Goal: Task Accomplishment & Management: Use online tool/utility

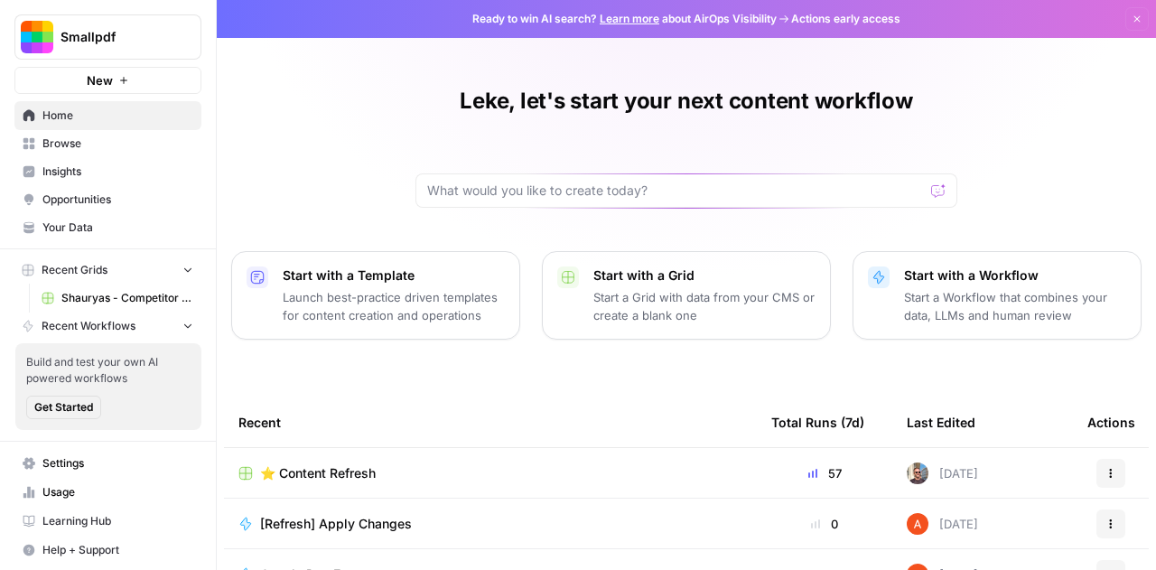
scroll to position [259, 0]
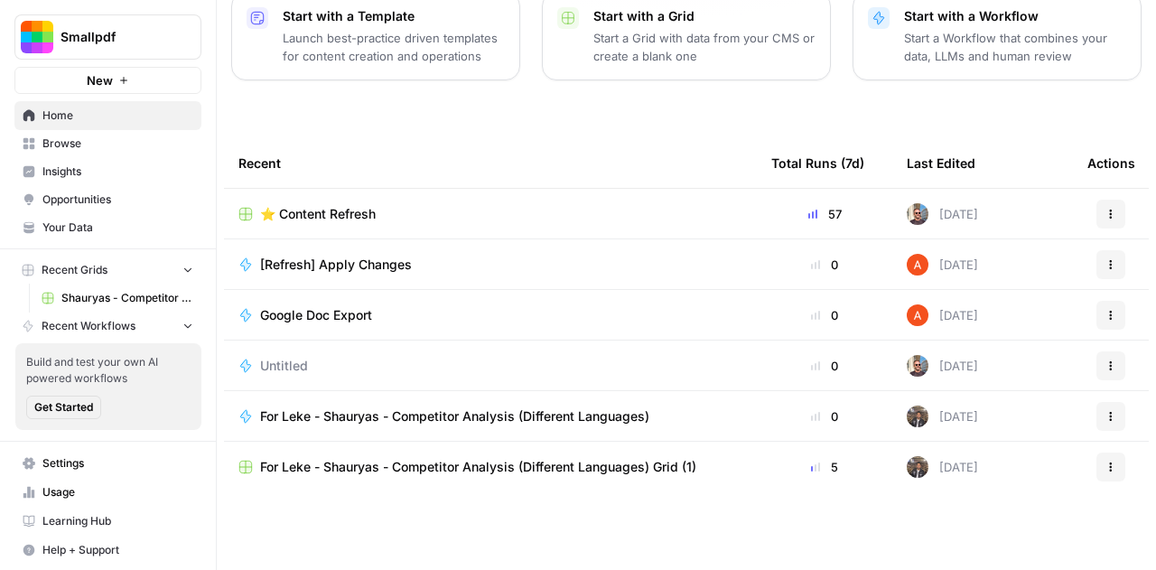
click at [77, 145] on span "Browse" at bounding box center [117, 143] width 151 height 16
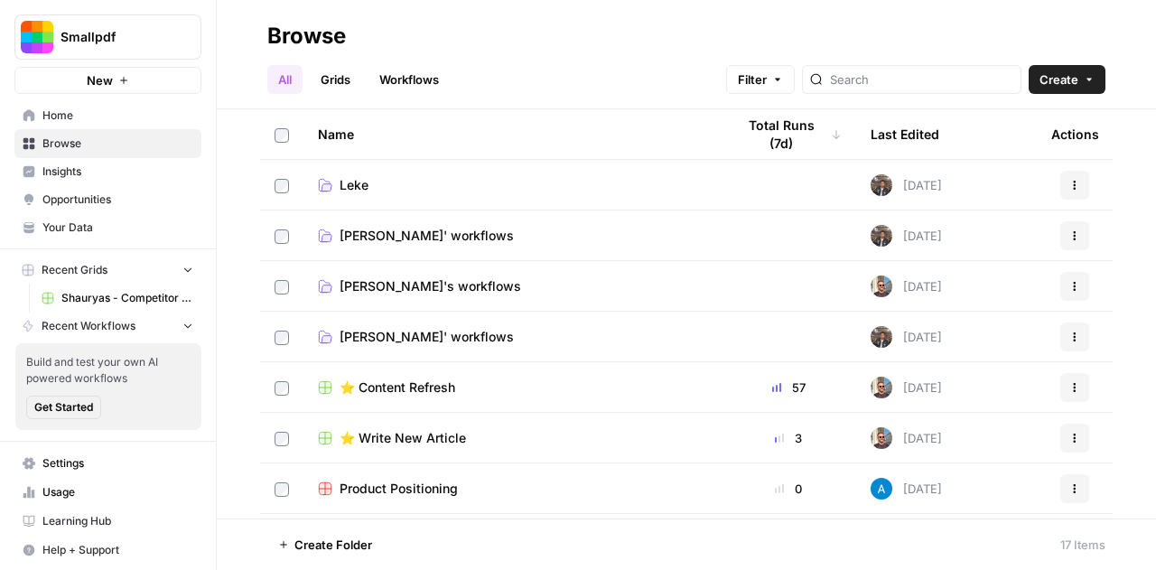
click at [380, 187] on link "Leke" at bounding box center [512, 185] width 388 height 18
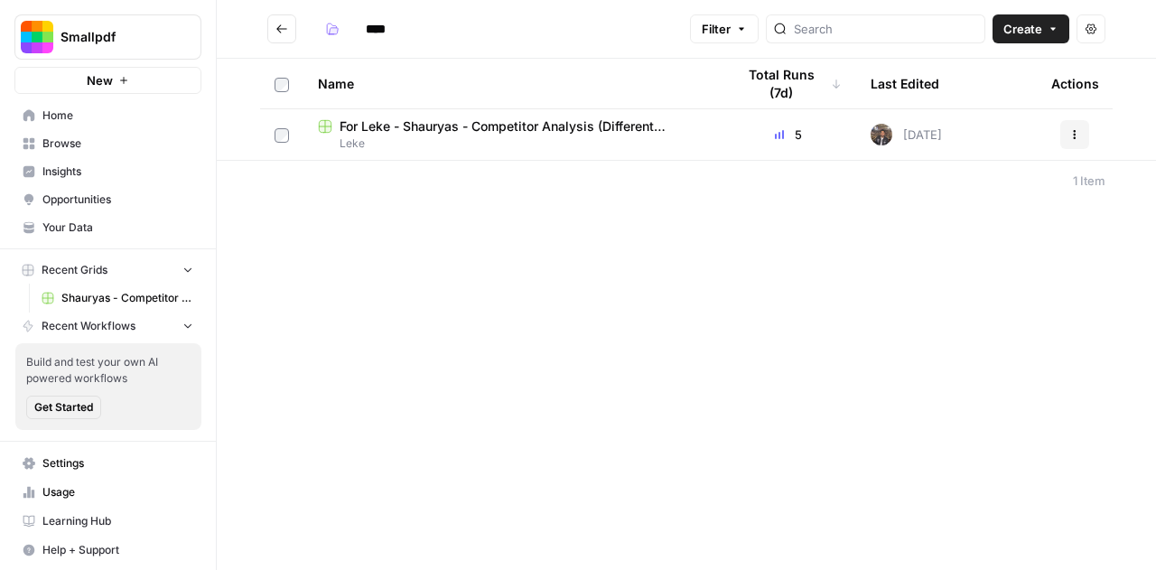
click at [430, 117] on span "For Leke - Shauryas - Competitor Analysis (Different Languages) Grid (1)" at bounding box center [522, 126] width 367 height 18
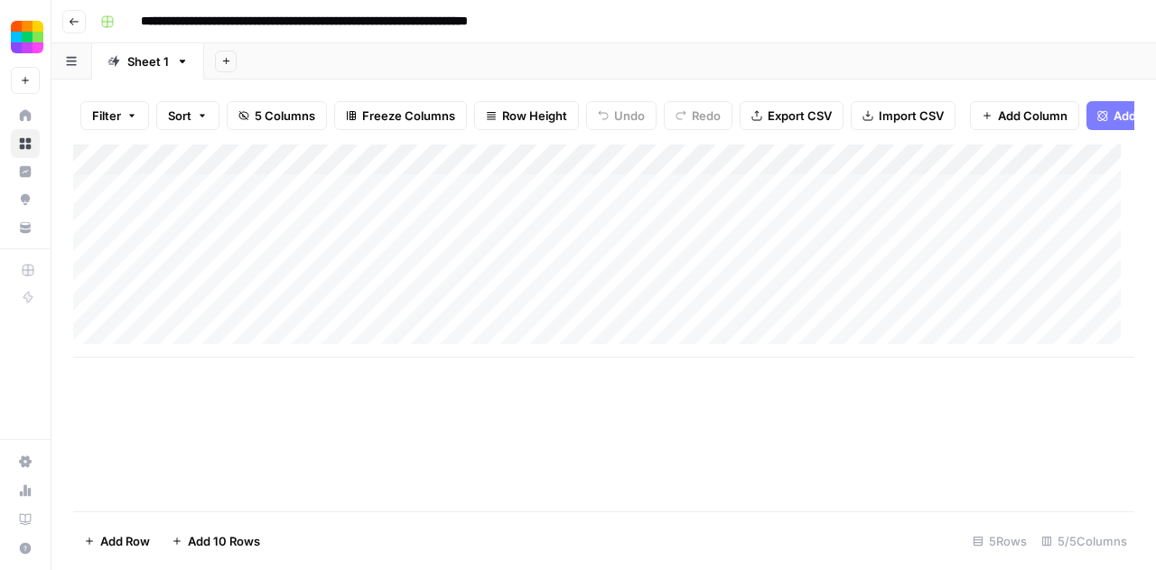
drag, startPoint x: 155, startPoint y: 194, endPoint x: 256, endPoint y: 320, distance: 160.6
click at [256, 320] on div "Add Column" at bounding box center [603, 250] width 1061 height 213
click at [340, 486] on div "Add Column" at bounding box center [603, 327] width 1061 height 367
click at [130, 200] on div "Add Column" at bounding box center [603, 250] width 1061 height 213
drag, startPoint x: 312, startPoint y: 383, endPoint x: 92, endPoint y: 205, distance: 282.5
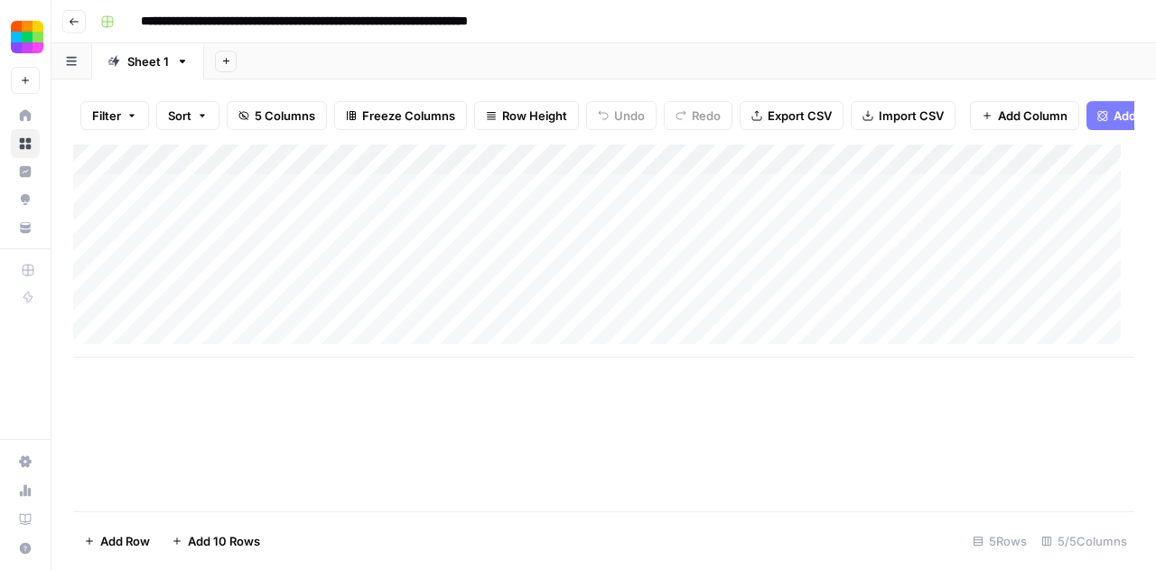
click at [92, 205] on div "Add Column" at bounding box center [603, 327] width 1061 height 367
click at [92, 228] on div "Add Column" at bounding box center [603, 250] width 1061 height 213
click at [88, 203] on div "Add Column" at bounding box center [603, 250] width 1061 height 213
click at [94, 265] on div "Add Column" at bounding box center [603, 250] width 1061 height 213
click at [97, 287] on div "Add Column" at bounding box center [603, 250] width 1061 height 213
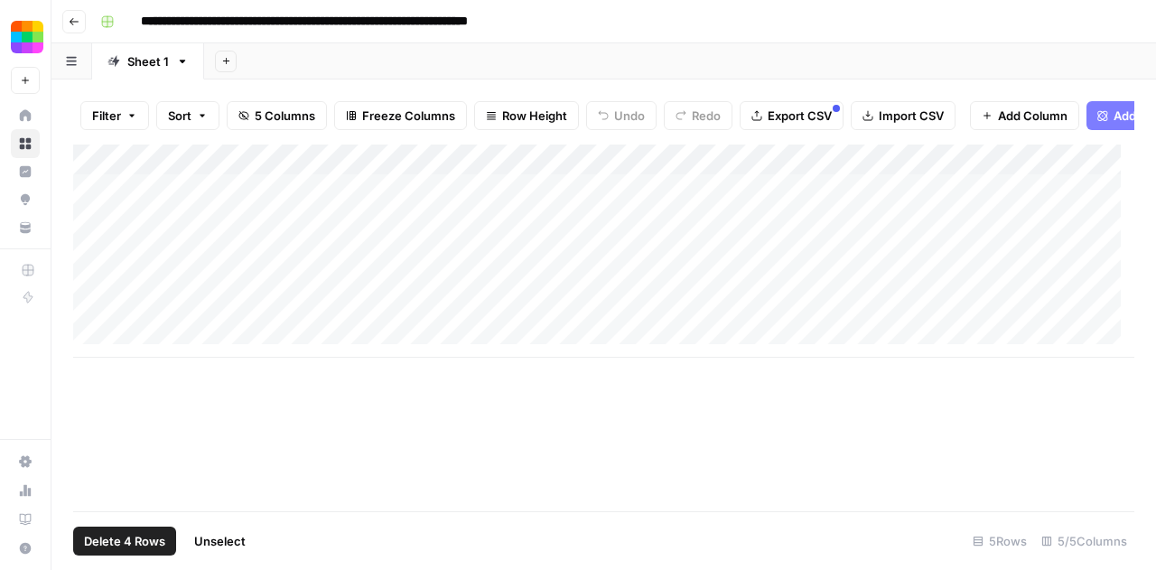
click at [97, 323] on div "Add Column" at bounding box center [603, 250] width 1061 height 213
click at [137, 539] on span "Delete 5 Rows" at bounding box center [124, 541] width 80 height 18
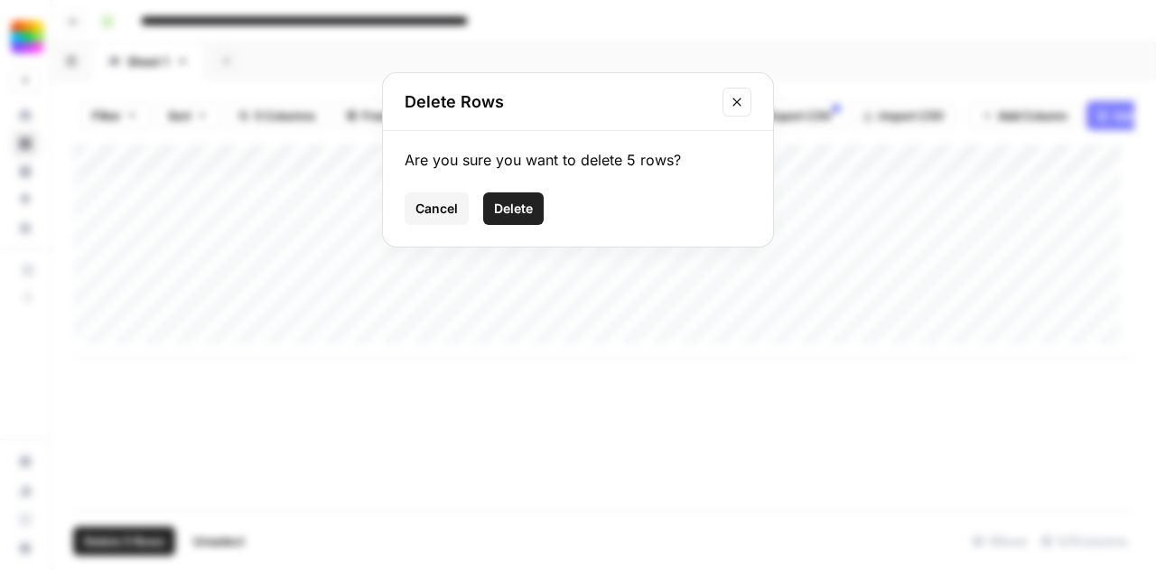
click at [518, 198] on button "Delete" at bounding box center [513, 208] width 60 height 33
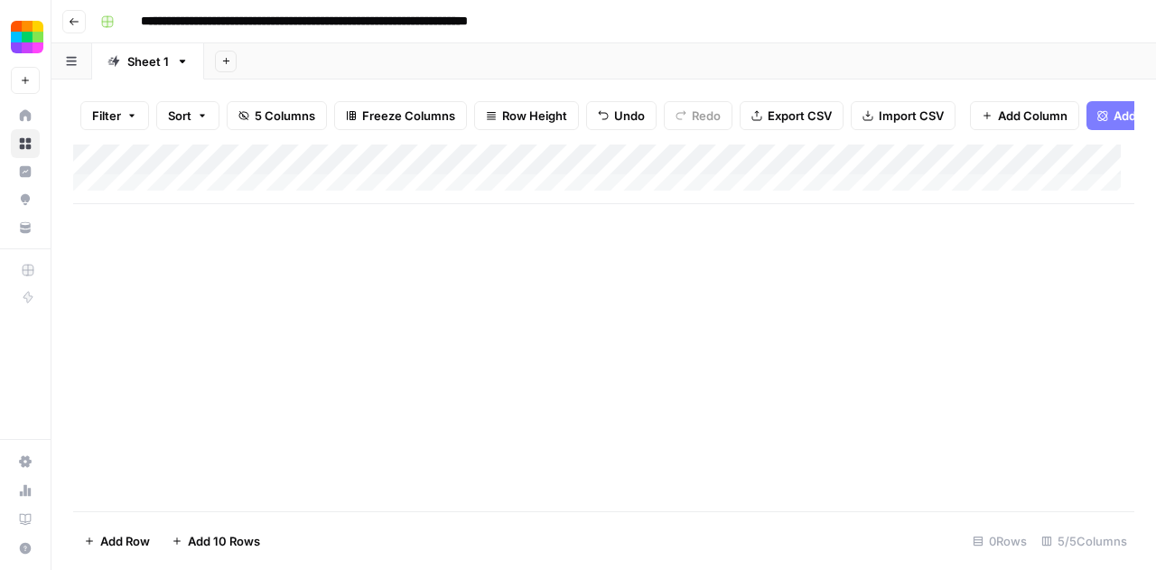
click at [879, 109] on span "Import CSV" at bounding box center [911, 116] width 65 height 18
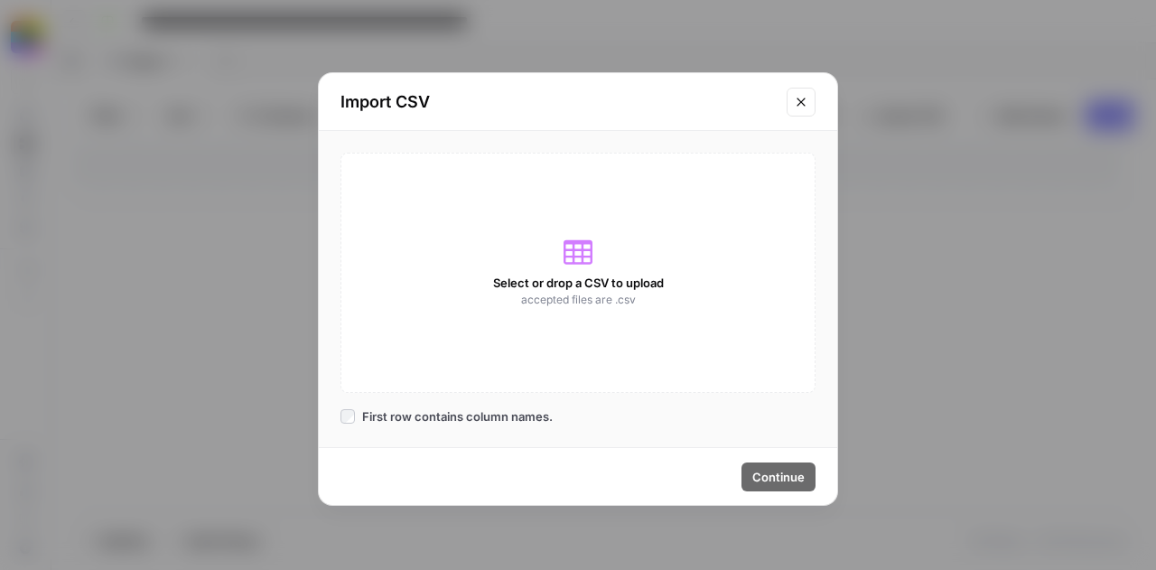
click at [571, 255] on icon at bounding box center [577, 251] width 29 height 29
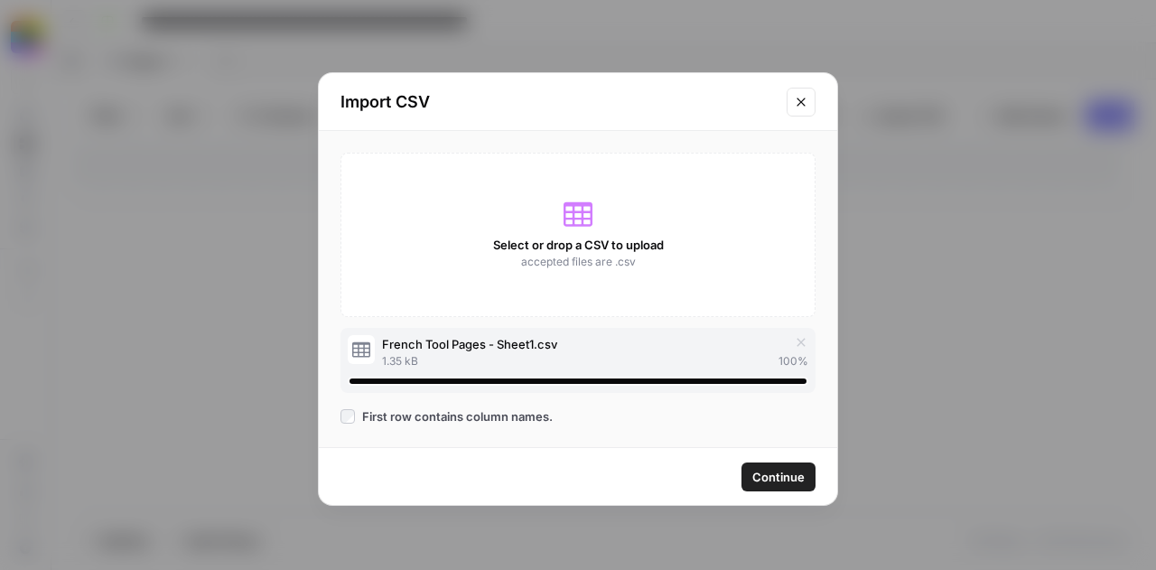
click at [780, 474] on span "Continue" at bounding box center [778, 477] width 52 height 18
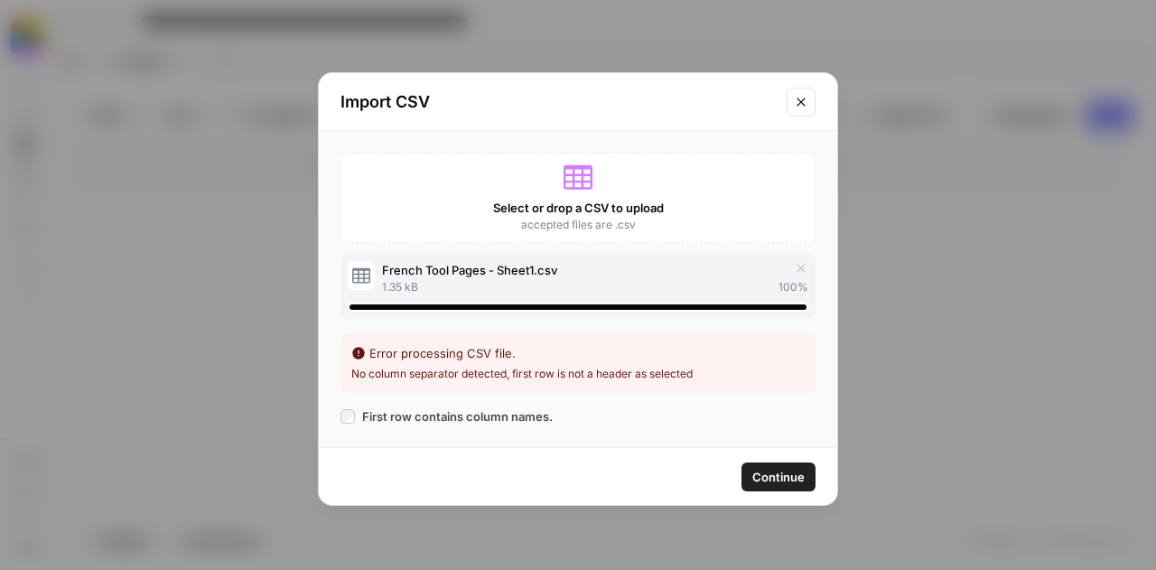
click at [780, 474] on span "Continue" at bounding box center [778, 477] width 52 height 18
click at [802, 268] on icon "button" at bounding box center [800, 268] width 8 height 8
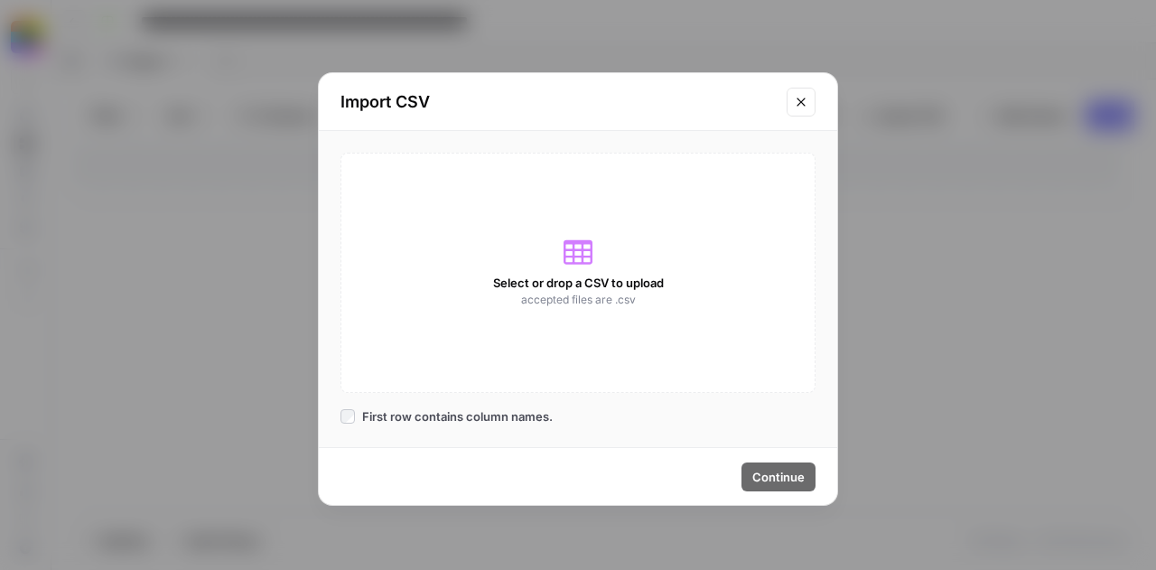
click at [567, 289] on span "Select or drop a CSV to upload" at bounding box center [578, 283] width 171 height 18
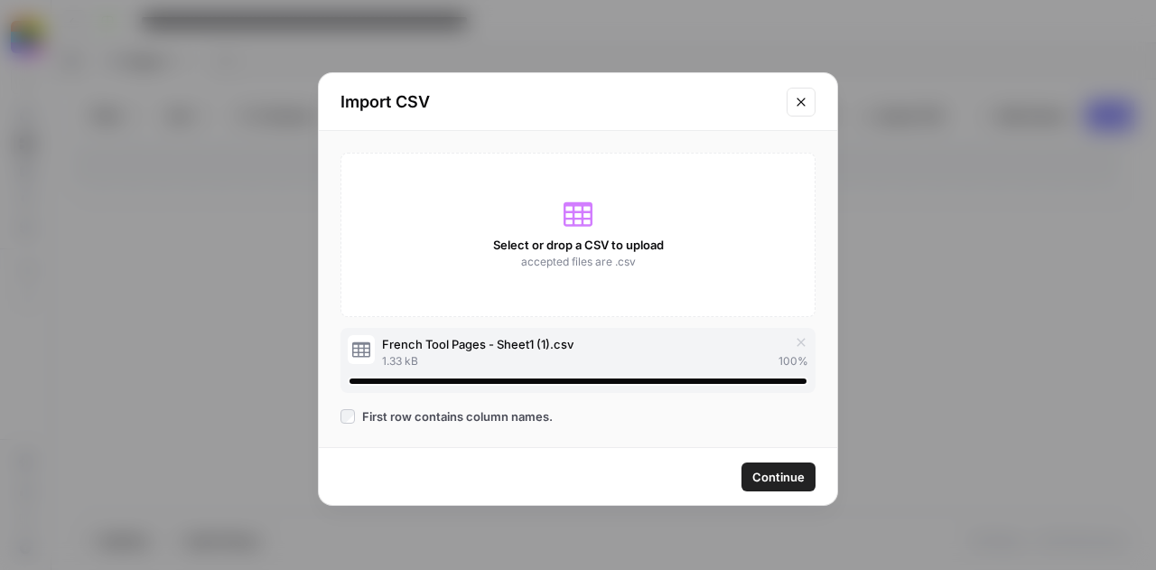
click at [767, 476] on span "Continue" at bounding box center [778, 477] width 52 height 18
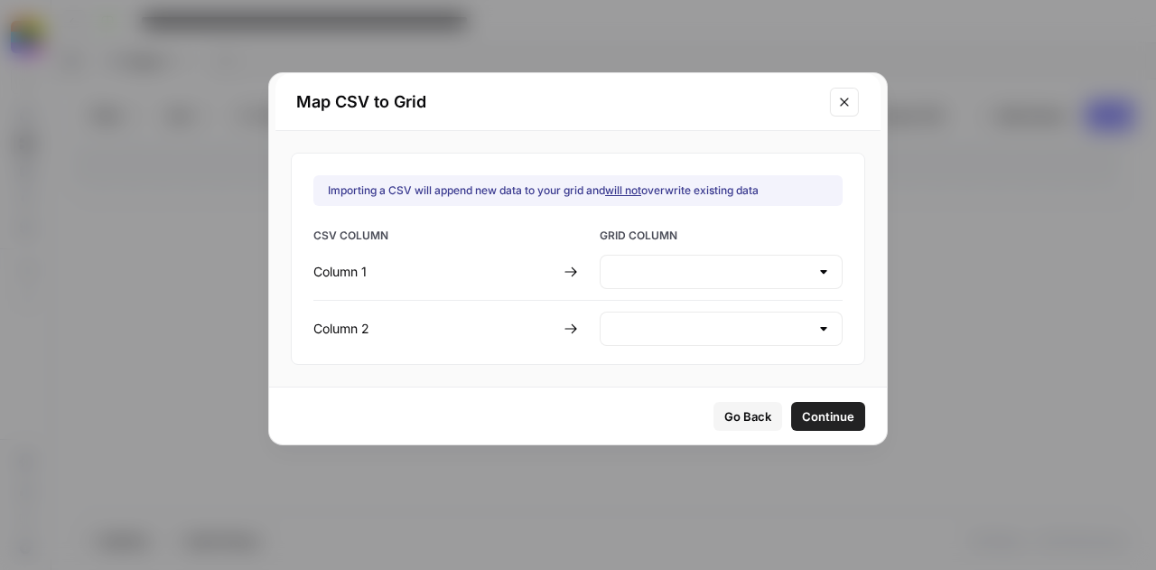
type input "Create new column"
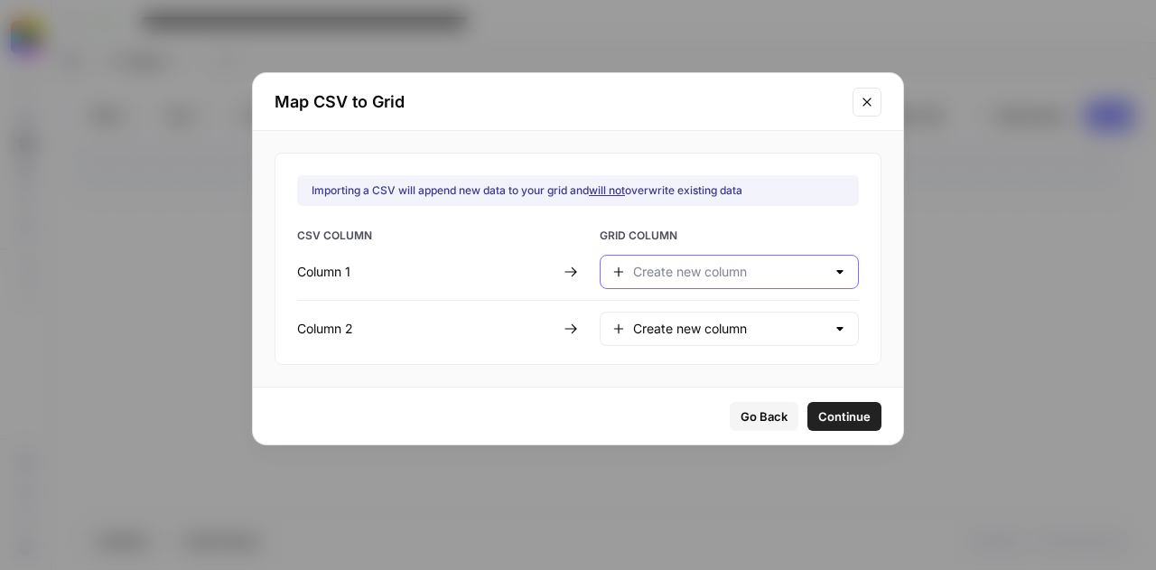
click at [679, 269] on input "text" at bounding box center [729, 272] width 192 height 18
type input "Create new column"
click at [519, 354] on div "Importing a CSV will append new data to your grid and will not overwrite existi…" at bounding box center [577, 259] width 607 height 212
click at [740, 413] on span "Go Back" at bounding box center [763, 416] width 47 height 18
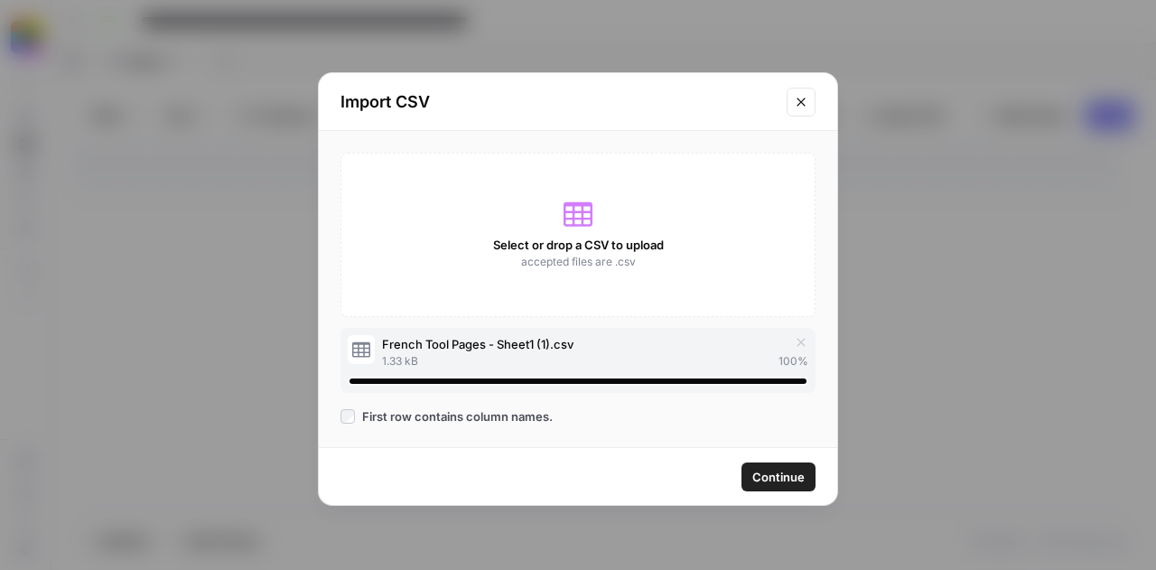
drag, startPoint x: 796, startPoint y: 342, endPoint x: 619, endPoint y: 239, distance: 205.5
click at [619, 239] on div "Select or drop a CSV to upload accepted files are .csv French Tool Pages - Shee…" at bounding box center [577, 273] width 475 height 240
click at [798, 342] on icon "button" at bounding box center [801, 342] width 14 height 14
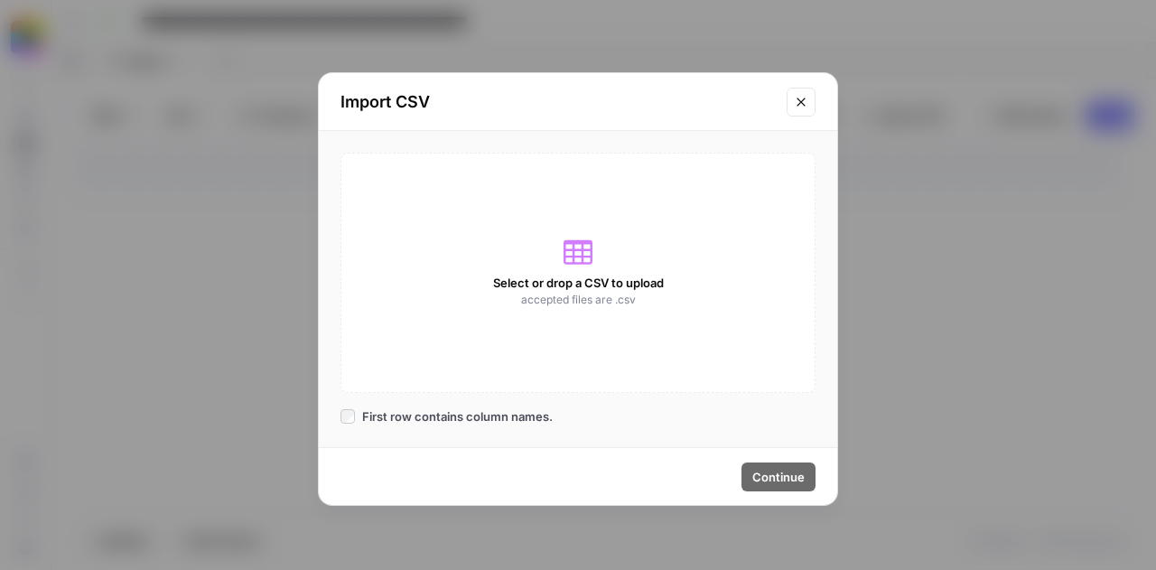
click at [529, 284] on span "Select or drop a CSV to upload" at bounding box center [578, 283] width 171 height 18
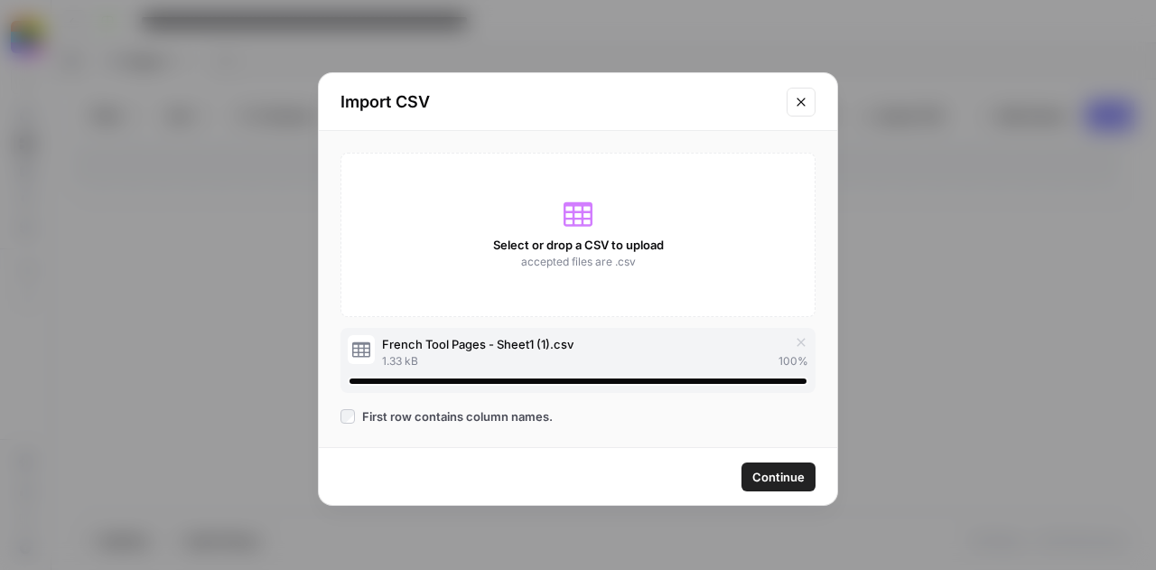
click at [765, 482] on span "Continue" at bounding box center [778, 477] width 52 height 18
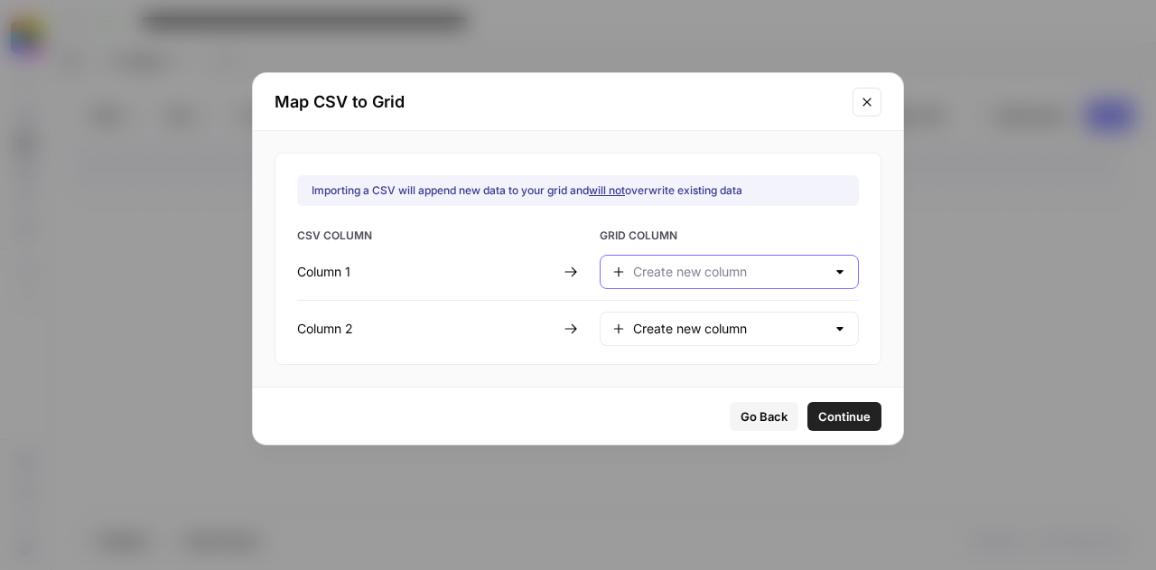
click at [739, 266] on input "text" at bounding box center [729, 272] width 192 height 18
click at [728, 304] on button "Page URL" at bounding box center [716, 315] width 216 height 25
type input "Page URL"
click at [818, 414] on span "Continue" at bounding box center [844, 416] width 52 height 18
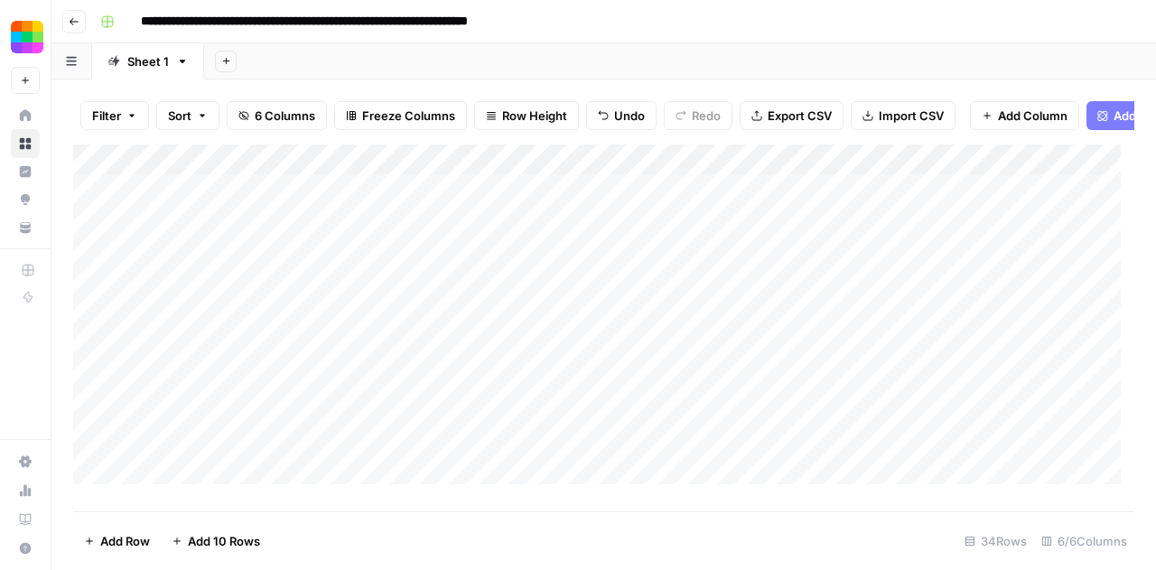
click at [199, 202] on div "Add Column" at bounding box center [603, 320] width 1061 height 353
click at [442, 533] on footer "Add Row Add 10 Rows 34 Rows 6/6 Columns" at bounding box center [603, 540] width 1061 height 59
click at [103, 178] on div "Add Column" at bounding box center [603, 320] width 1061 height 353
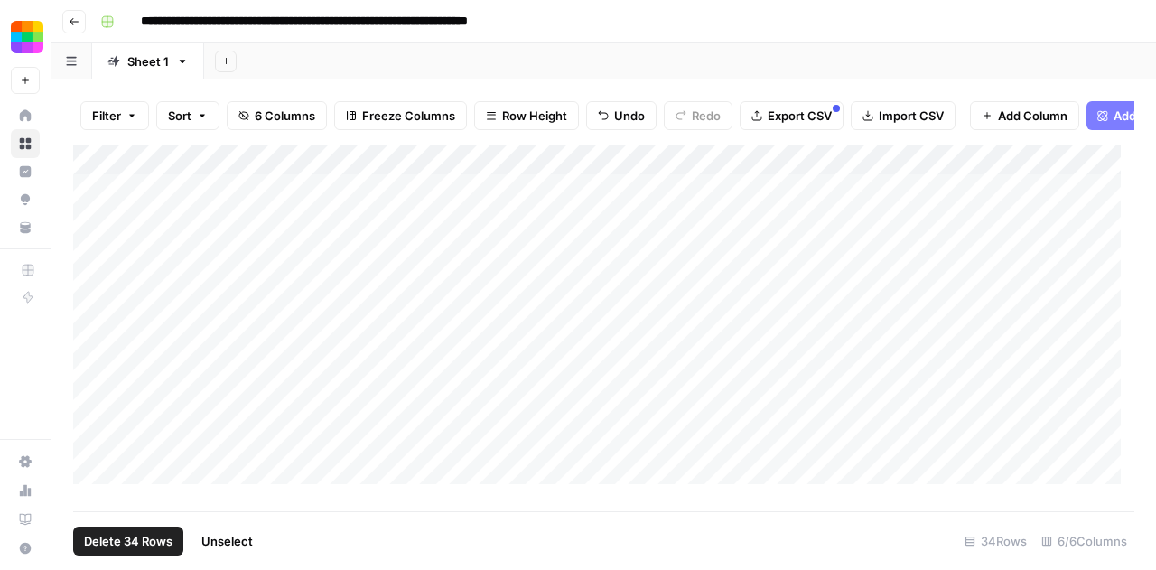
click at [159, 527] on button "Delete 34 Rows" at bounding box center [128, 540] width 110 height 29
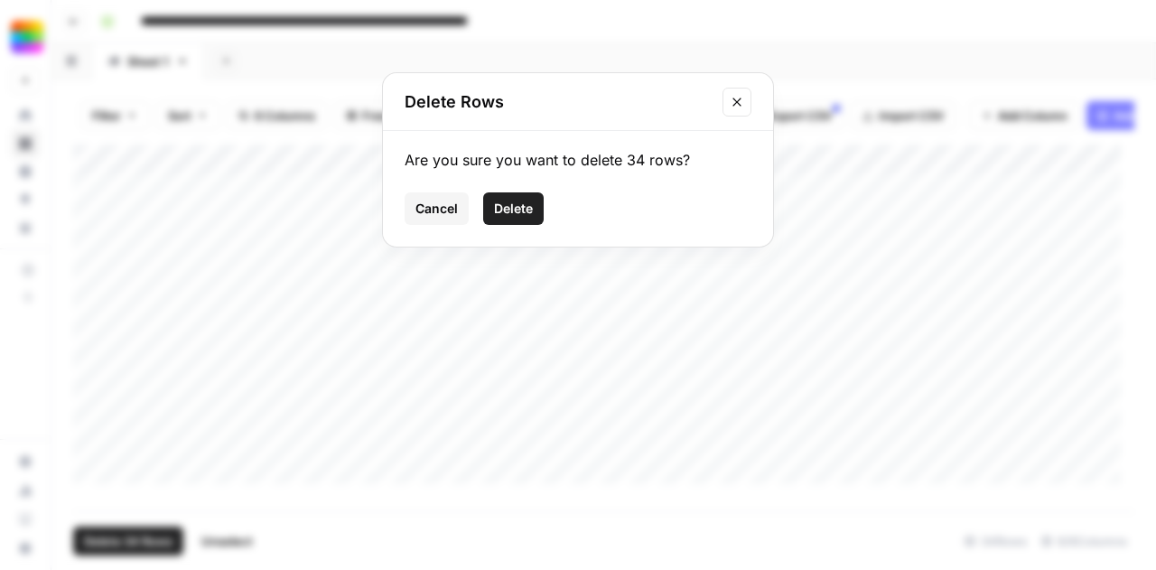
click at [524, 214] on span "Delete" at bounding box center [513, 209] width 39 height 18
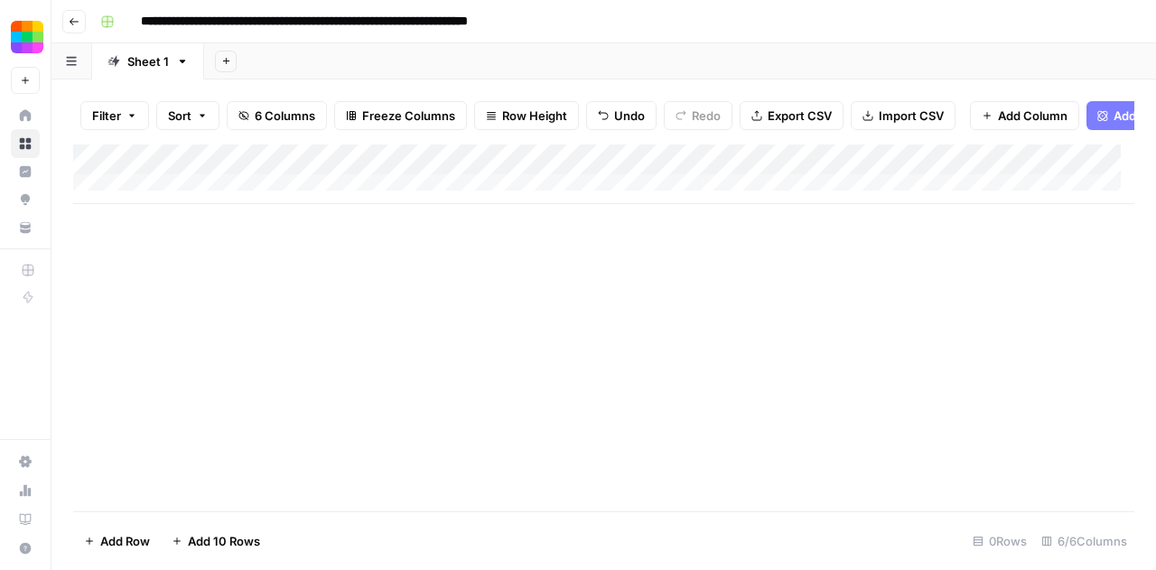
click at [907, 122] on span "Import CSV" at bounding box center [911, 116] width 65 height 18
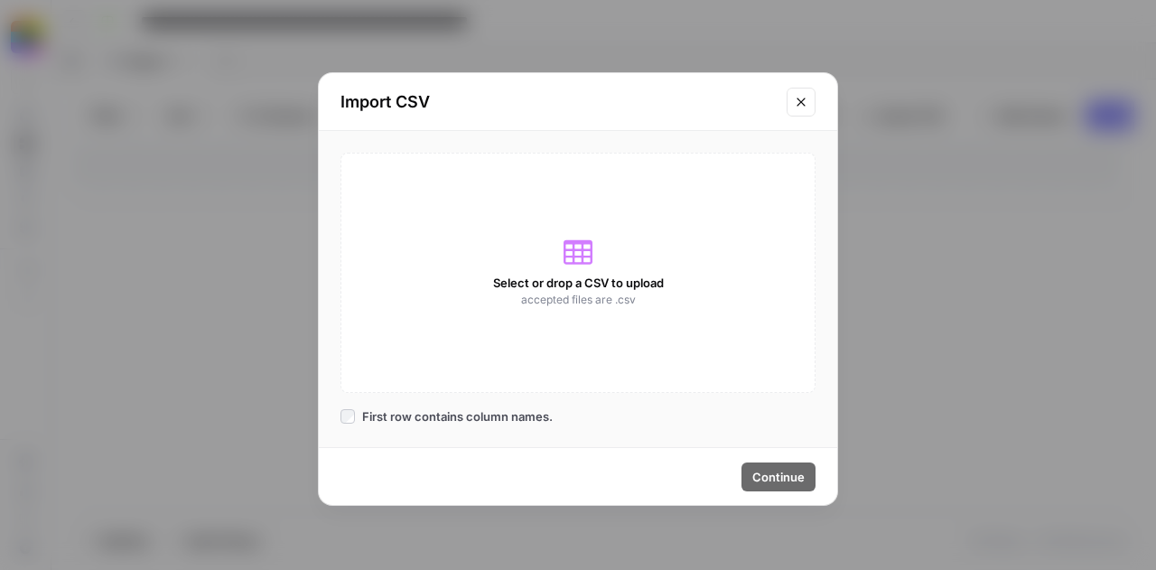
click at [482, 265] on div "Select or drop a CSV to upload accepted files are .csv" at bounding box center [577, 273] width 475 height 240
click at [362, 418] on span "First row contains column names." at bounding box center [457, 416] width 191 height 18
click at [493, 311] on div "Select or drop a CSV to upload accepted files are .csv" at bounding box center [577, 273] width 475 height 240
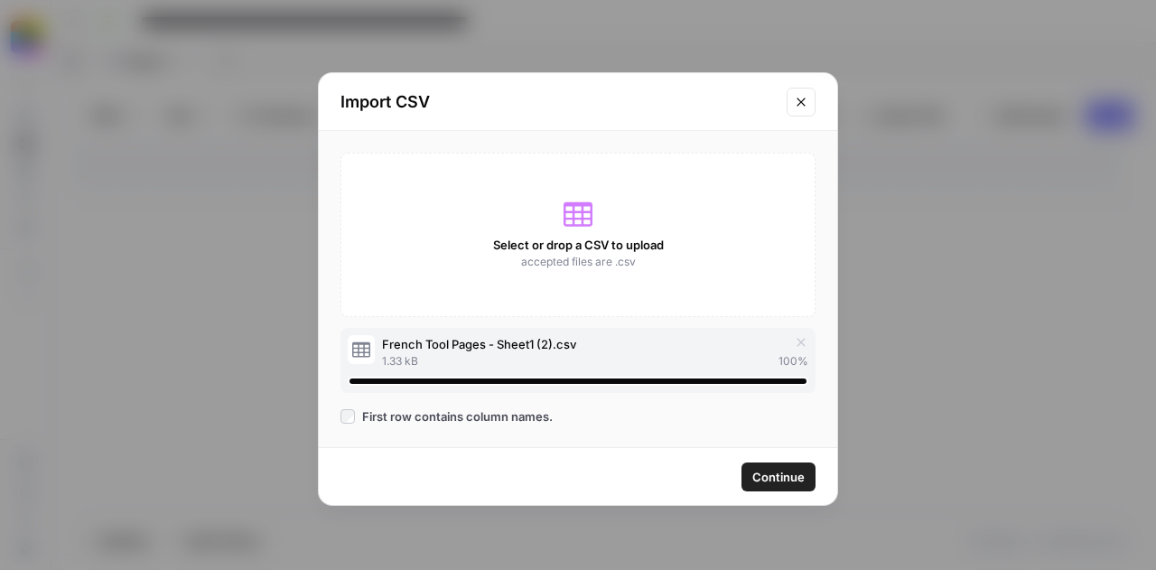
click at [791, 476] on span "Continue" at bounding box center [778, 477] width 52 height 18
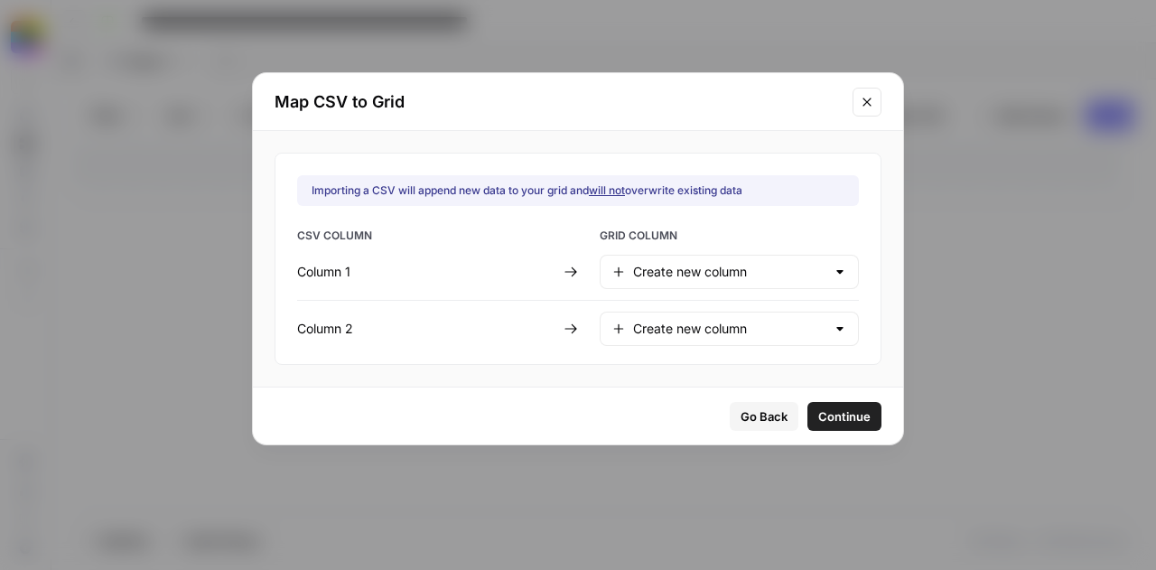
type input "Column 2"
click at [697, 272] on input "text" at bounding box center [729, 272] width 192 height 18
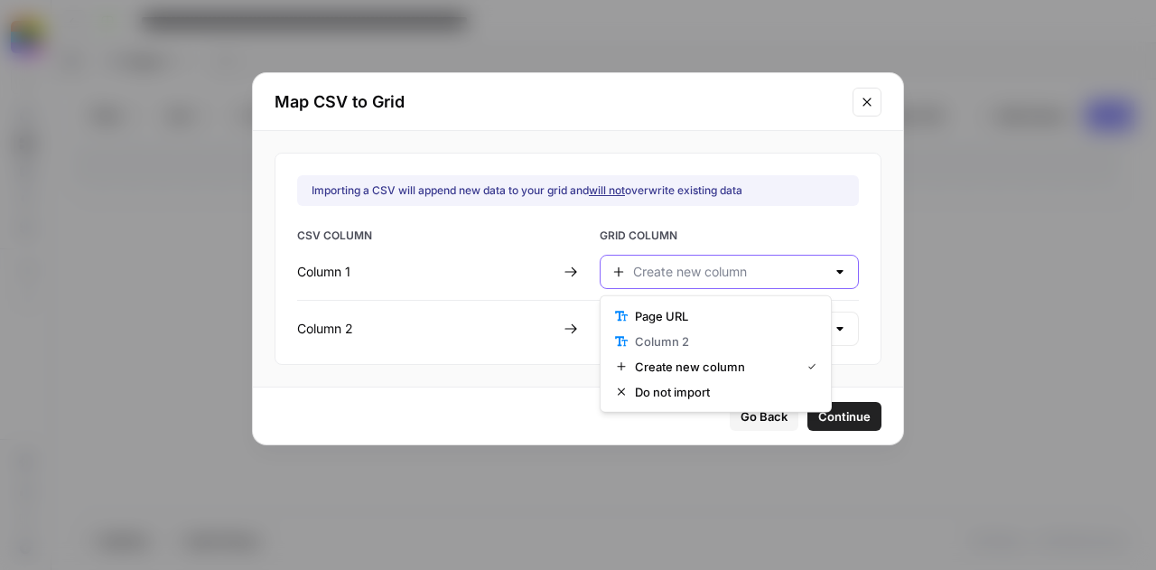
click at [697, 272] on input "text" at bounding box center [729, 272] width 192 height 18
type input "Create new column"
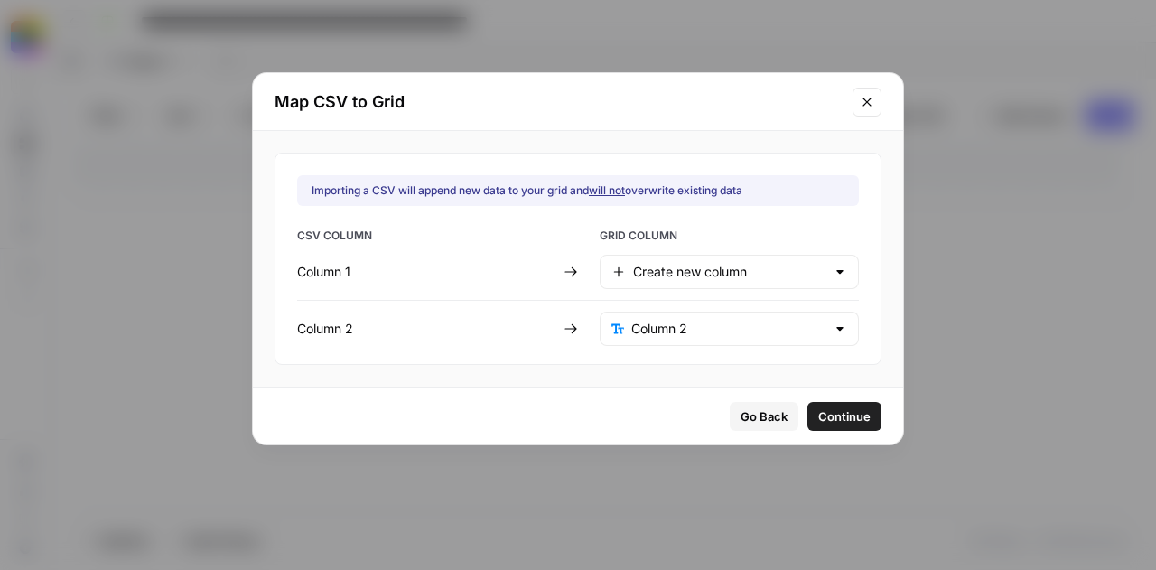
click at [531, 346] on div "Importing a CSV will append new data to your grid and will not overwrite existi…" at bounding box center [577, 259] width 607 height 212
click at [807, 402] on button "Continue" at bounding box center [844, 416] width 74 height 29
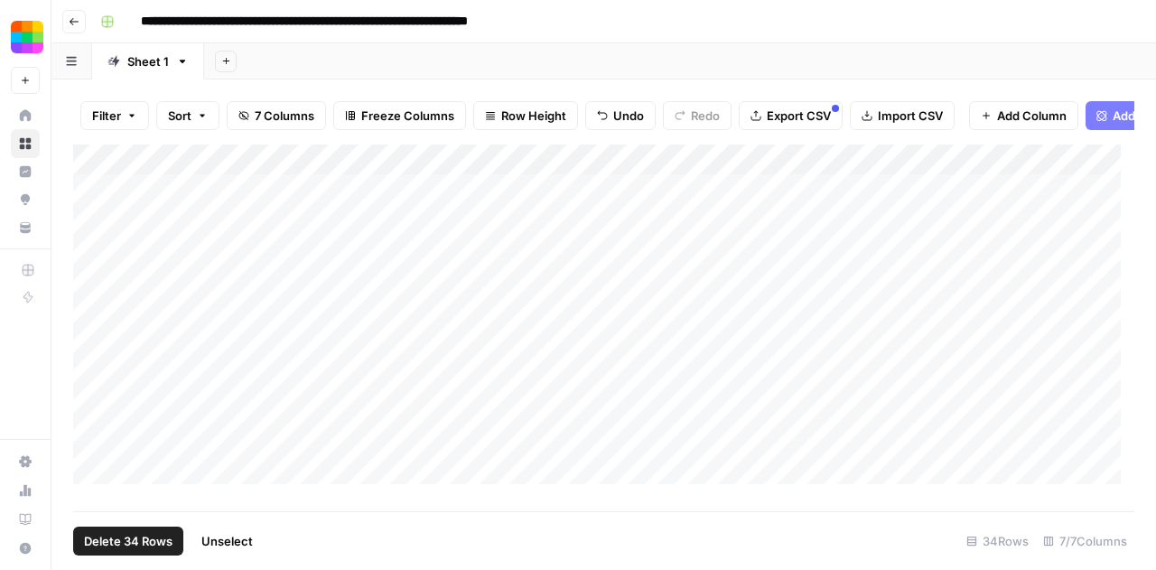
click at [100, 171] on div "Add Column" at bounding box center [603, 320] width 1061 height 353
click at [136, 537] on span "Delete 34 Rows" at bounding box center [128, 541] width 88 height 18
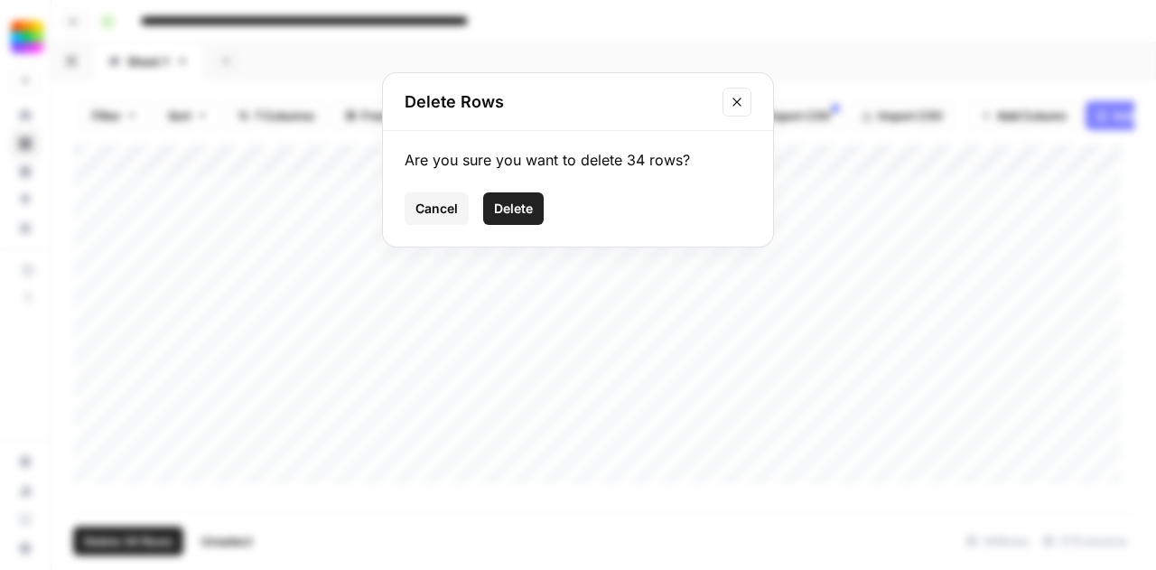
click at [524, 216] on span "Delete" at bounding box center [513, 209] width 39 height 18
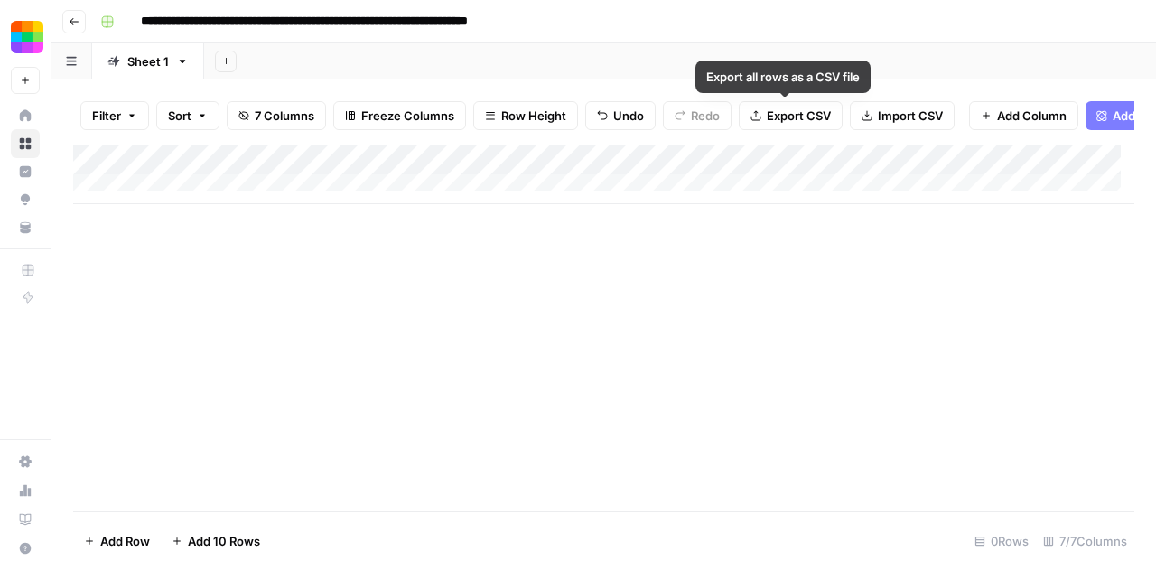
click at [888, 116] on span "Import CSV" at bounding box center [910, 116] width 65 height 18
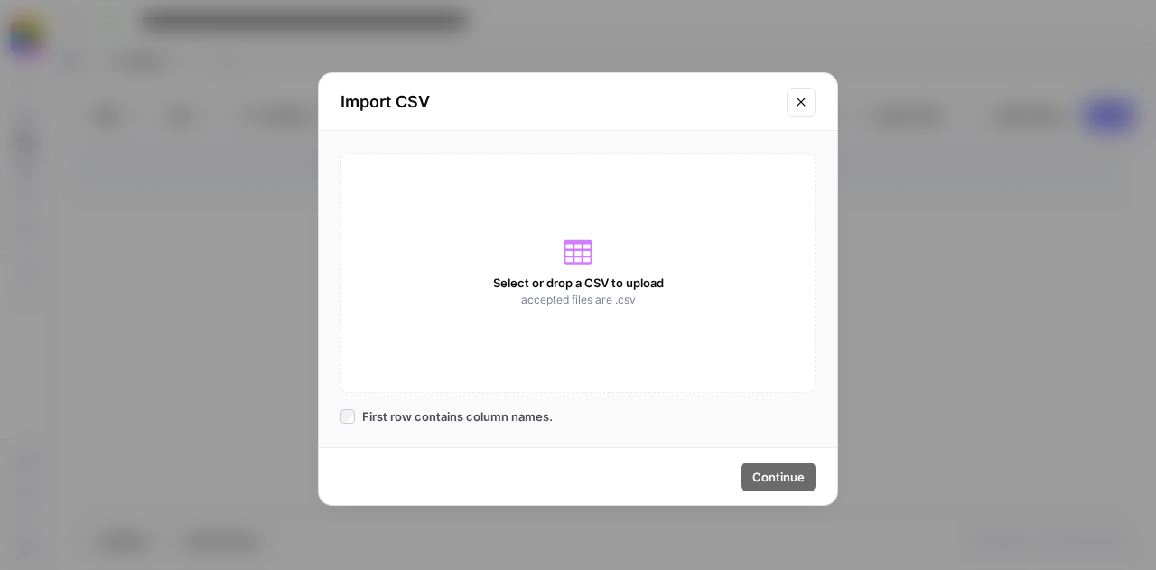
click at [511, 313] on div "Select or drop a CSV to upload accepted files are .csv" at bounding box center [577, 273] width 475 height 240
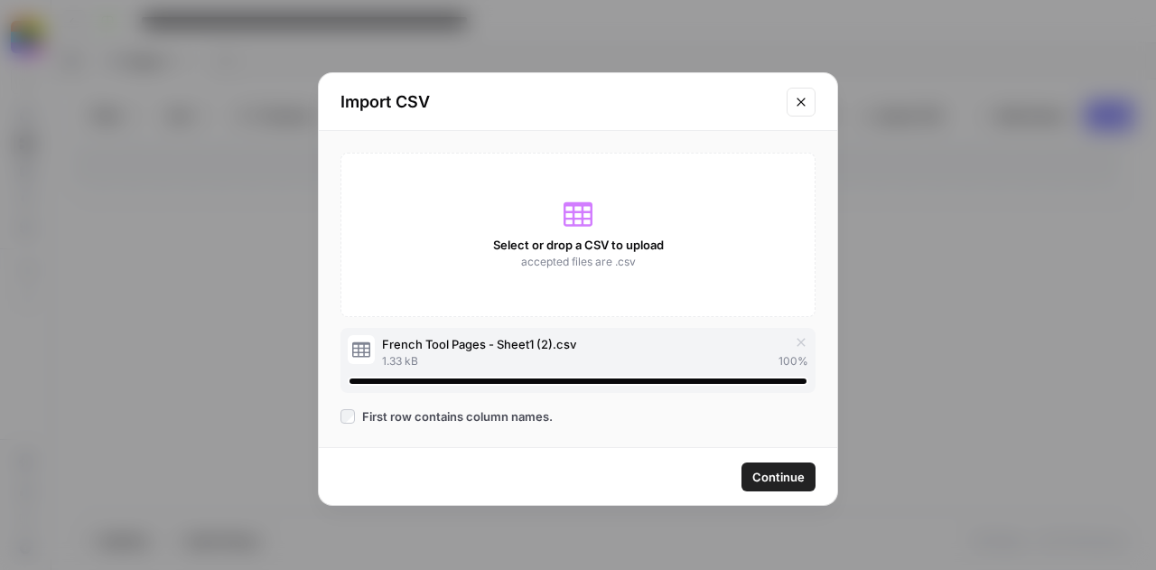
click at [769, 477] on span "Continue" at bounding box center [778, 477] width 52 height 18
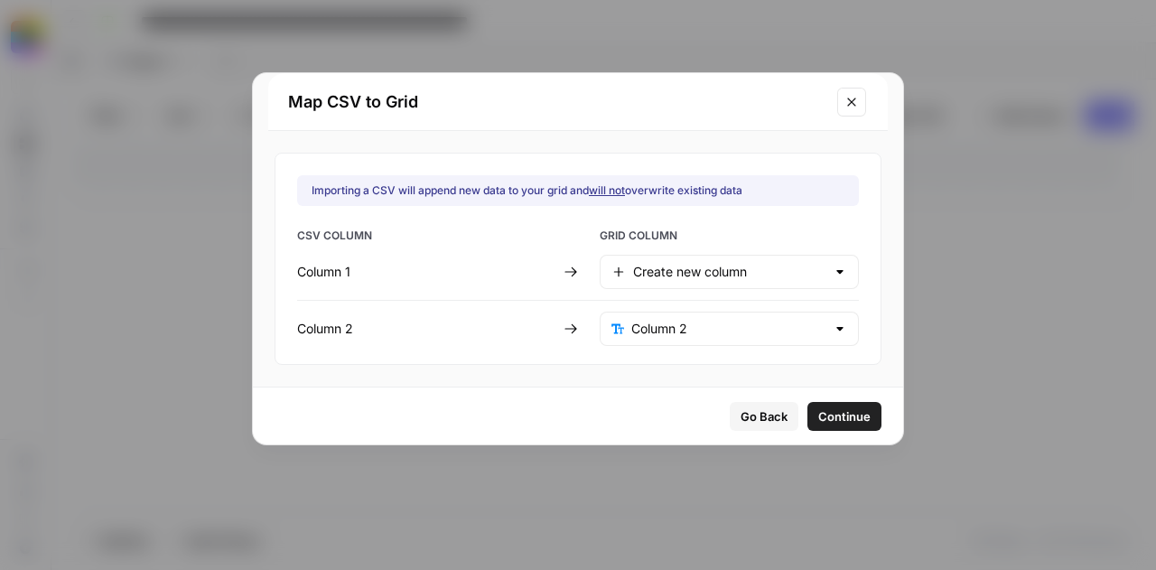
type input "Column 1"
click at [746, 277] on input "text" at bounding box center [728, 272] width 194 height 18
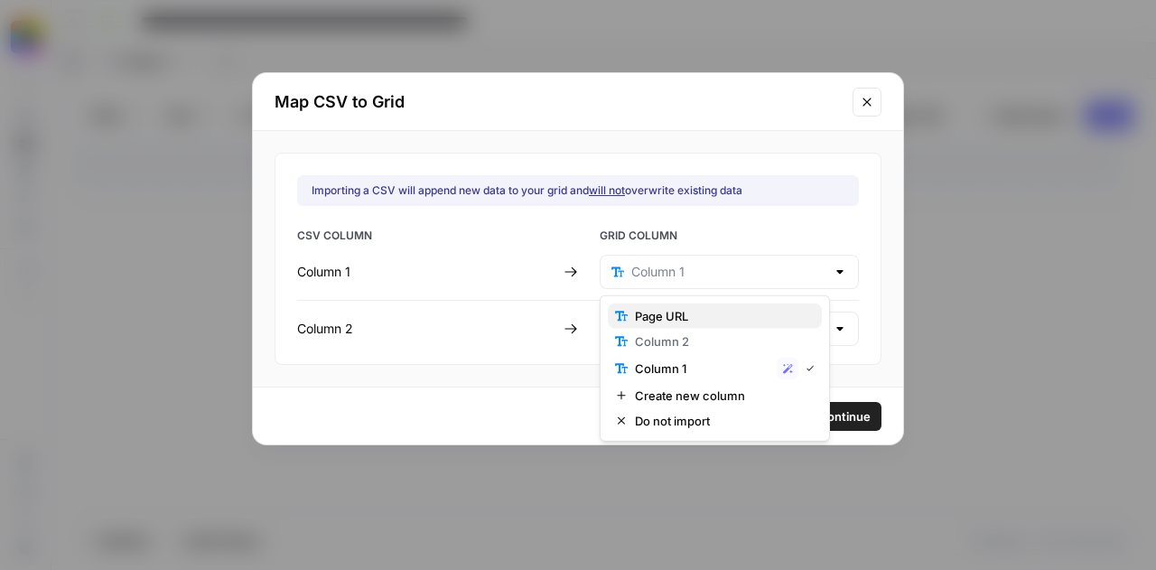
click at [728, 310] on span "Page URL" at bounding box center [721, 316] width 172 height 18
type input "Page URL"
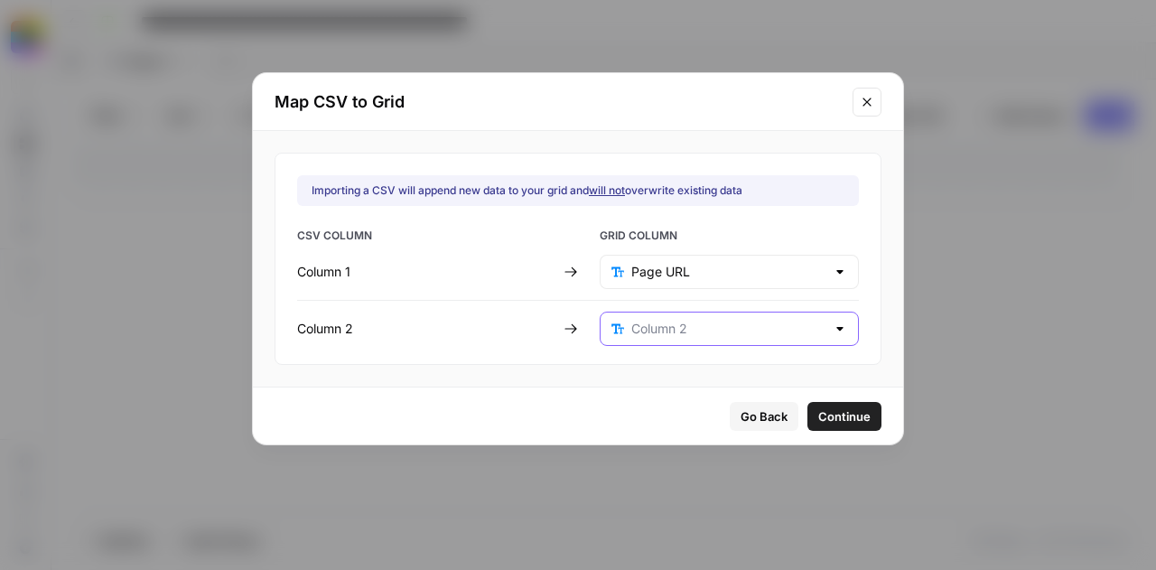
click at [712, 320] on input "text" at bounding box center [728, 329] width 194 height 18
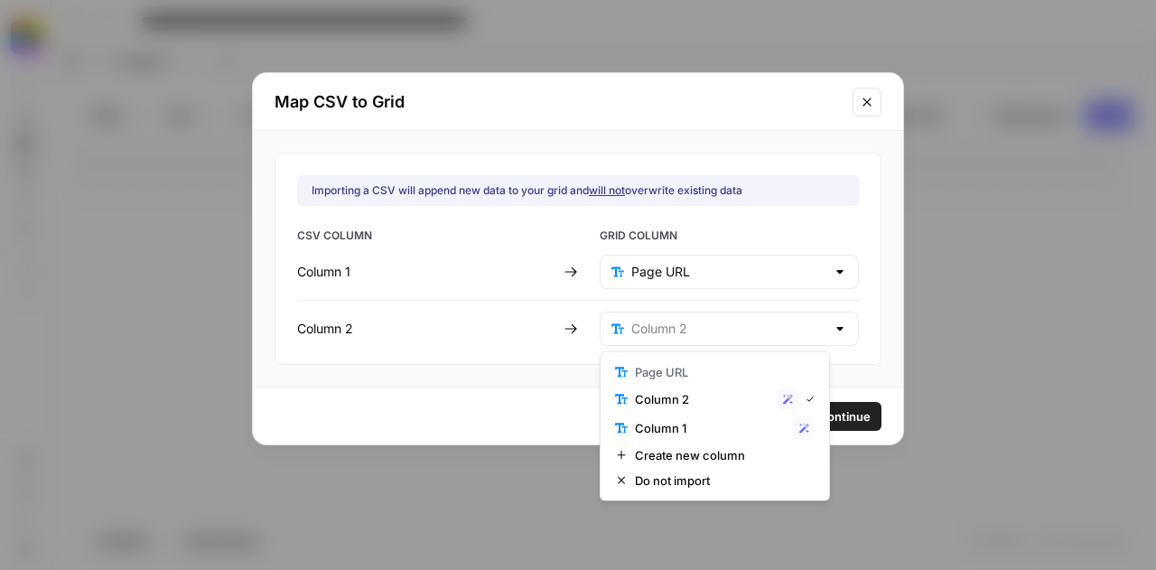
type input "Column 2"
click at [536, 386] on div "Go Back Continue" at bounding box center [578, 415] width 650 height 58
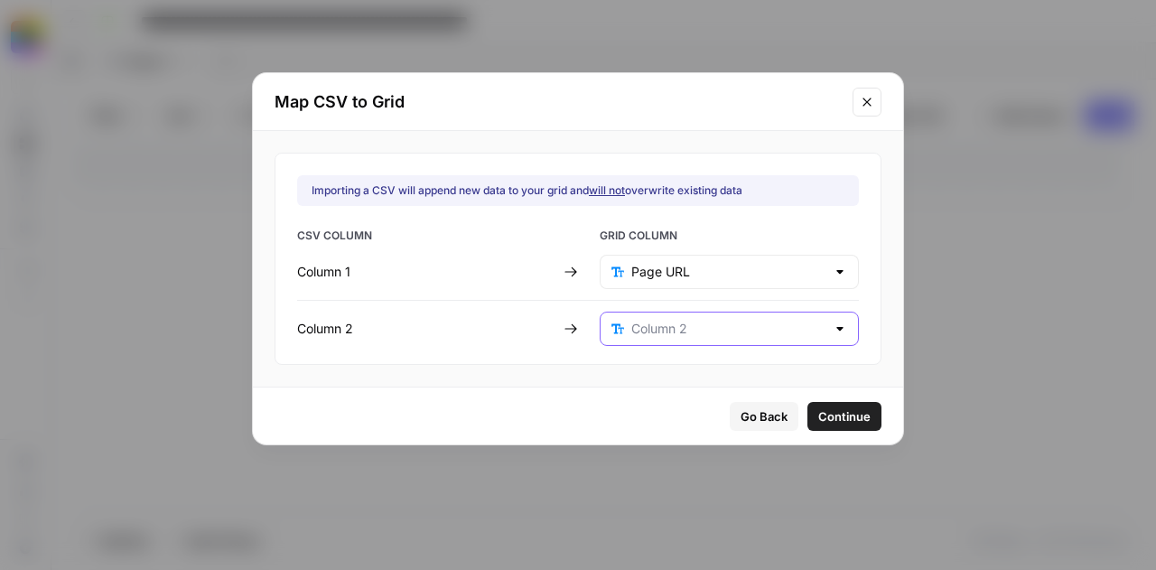
click at [687, 330] on input "text" at bounding box center [728, 329] width 194 height 18
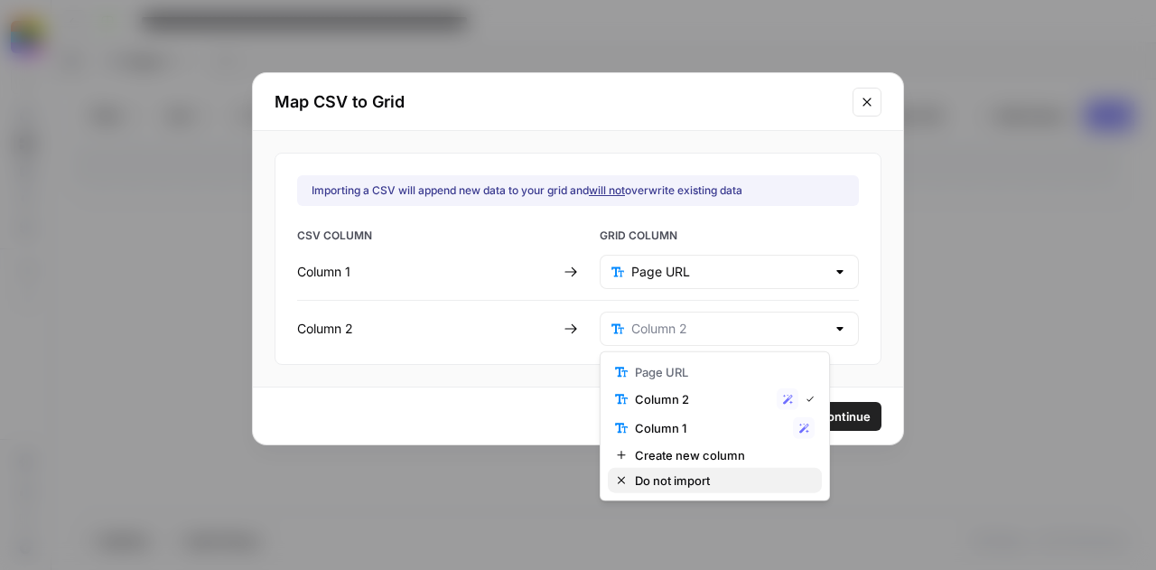
click at [645, 478] on span "Do not import" at bounding box center [721, 480] width 172 height 18
type input "Do not import"
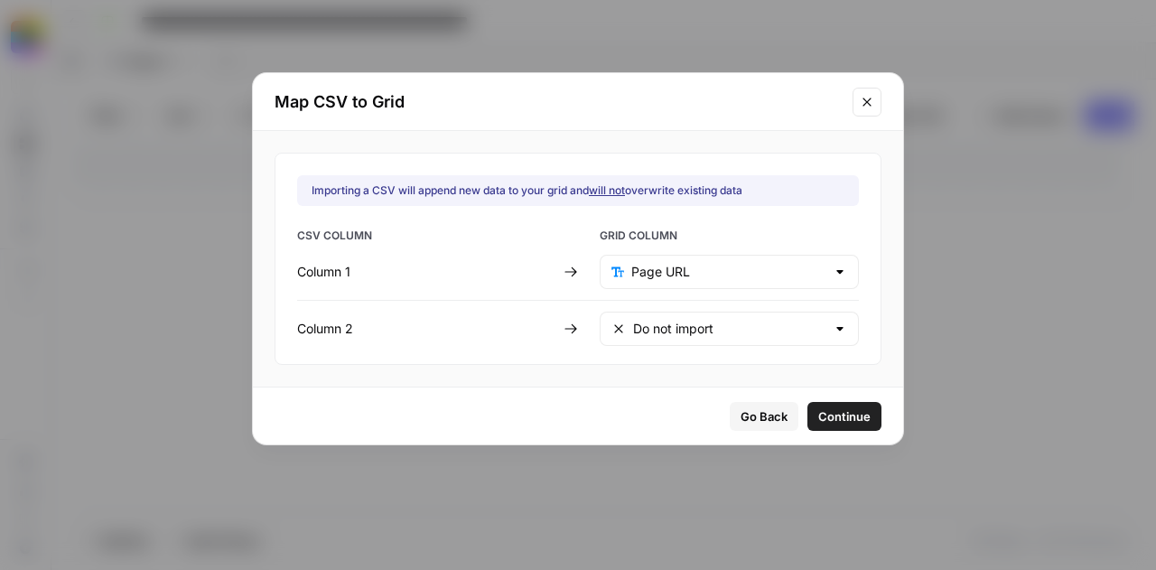
click at [818, 411] on span "Continue" at bounding box center [844, 416] width 52 height 18
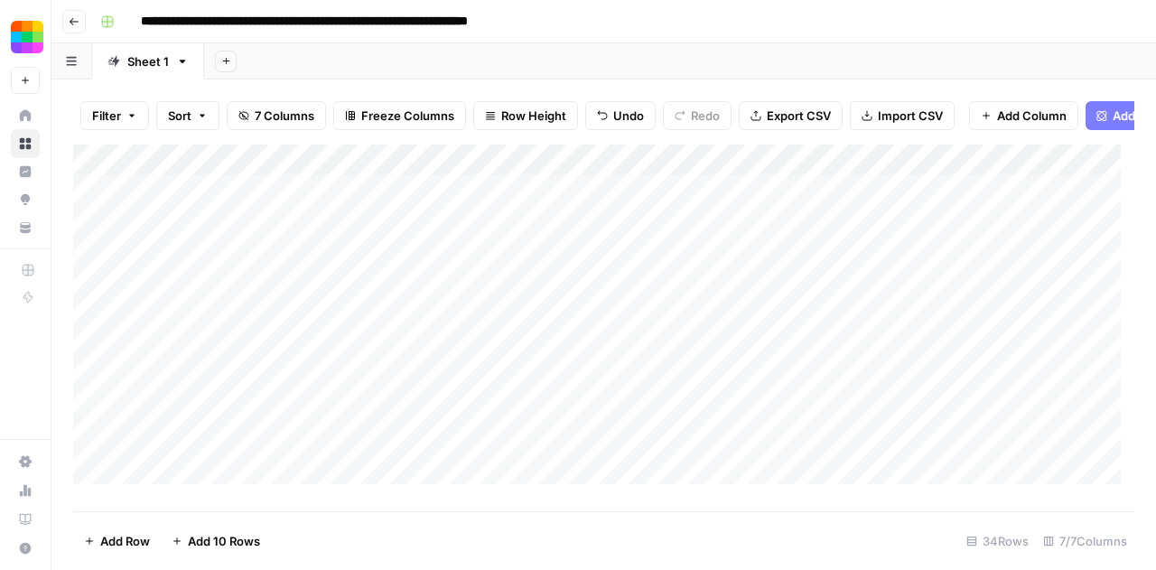
click at [206, 212] on div "Add Column" at bounding box center [603, 320] width 1061 height 353
click at [206, 212] on textarea "*****" at bounding box center [279, 203] width 289 height 25
click at [293, 232] on div "Add Column" at bounding box center [603, 320] width 1061 height 353
drag, startPoint x: 294, startPoint y: 203, endPoint x: 290, endPoint y: 374, distance: 170.7
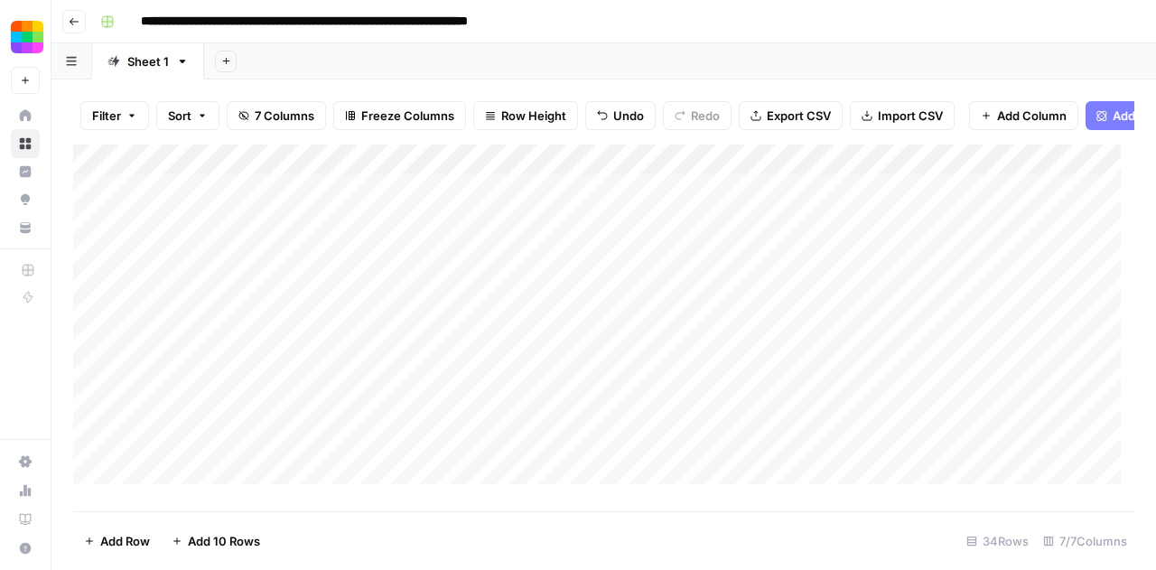
click at [290, 374] on div "Add Column" at bounding box center [603, 320] width 1061 height 353
click at [312, 201] on div "Add Column" at bounding box center [603, 320] width 1061 height 353
click at [475, 265] on div "Add Column" at bounding box center [603, 320] width 1061 height 353
click at [322, 209] on div "Add Column" at bounding box center [603, 320] width 1061 height 353
click at [501, 200] on div "Add Column" at bounding box center [603, 320] width 1061 height 353
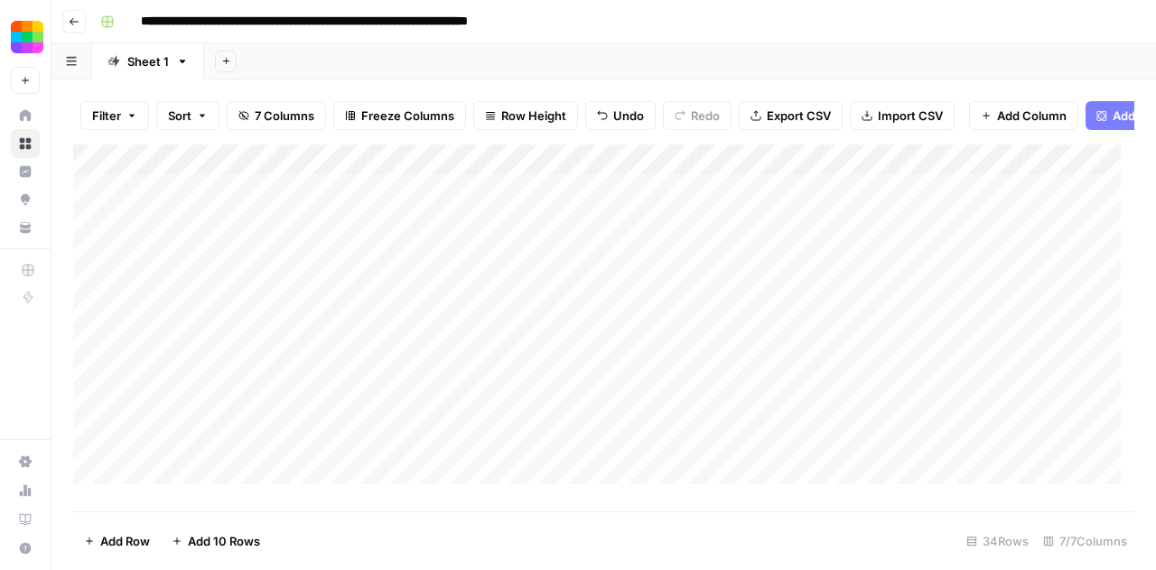
click at [516, 210] on div "Add Column" at bounding box center [603, 320] width 1061 height 353
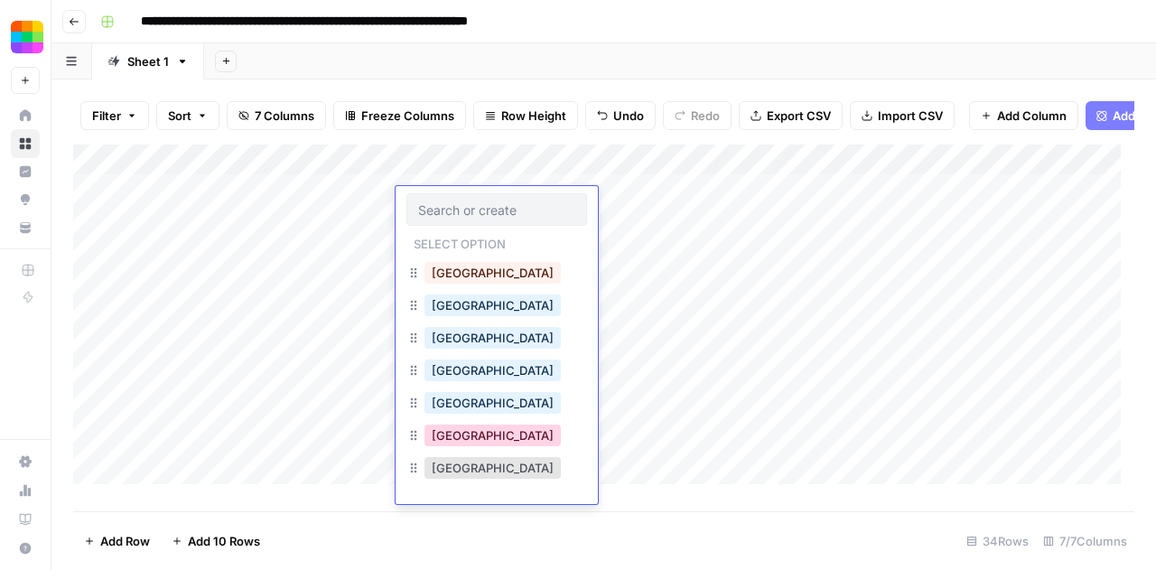
click at [463, 434] on button "[GEOGRAPHIC_DATA]" at bounding box center [492, 435] width 136 height 22
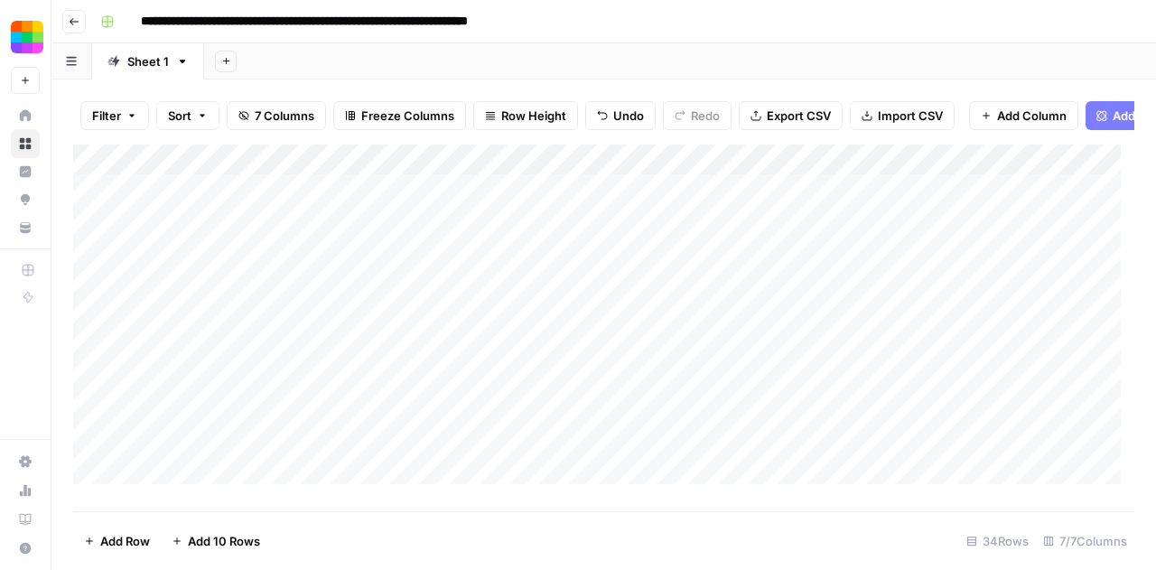
drag, startPoint x: 557, startPoint y: 216, endPoint x: 558, endPoint y: 243, distance: 27.1
click at [558, 243] on div "Add Column" at bounding box center [603, 320] width 1061 height 353
drag, startPoint x: 557, startPoint y: 246, endPoint x: 488, endPoint y: 448, distance: 213.0
click at [488, 448] on div "Add Column" at bounding box center [603, 320] width 1061 height 353
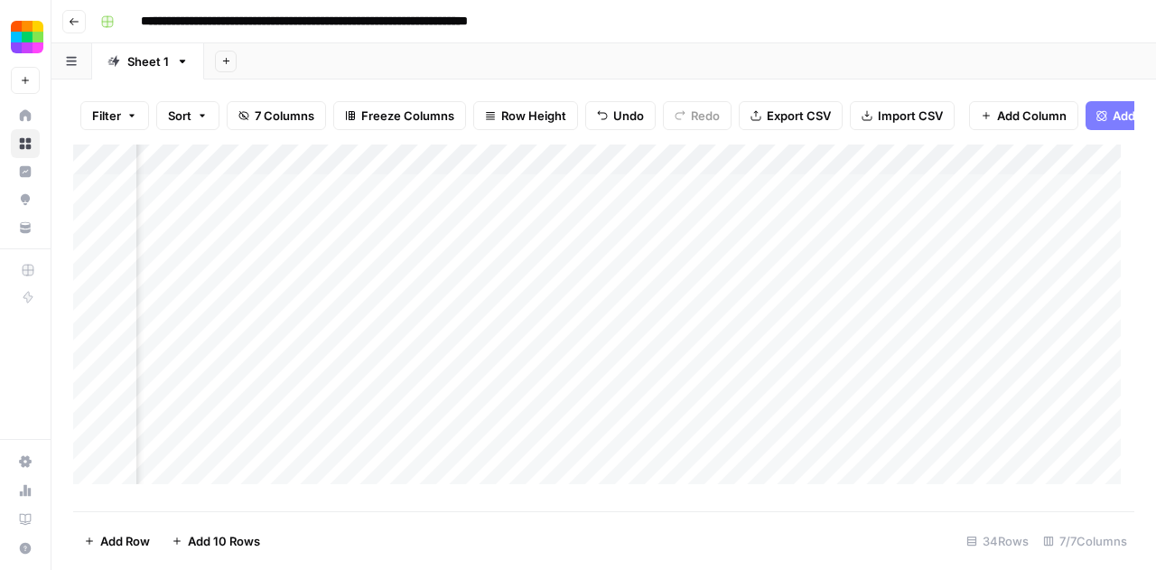
scroll to position [0, 371]
click at [779, 173] on div "Add Column" at bounding box center [603, 320] width 1061 height 353
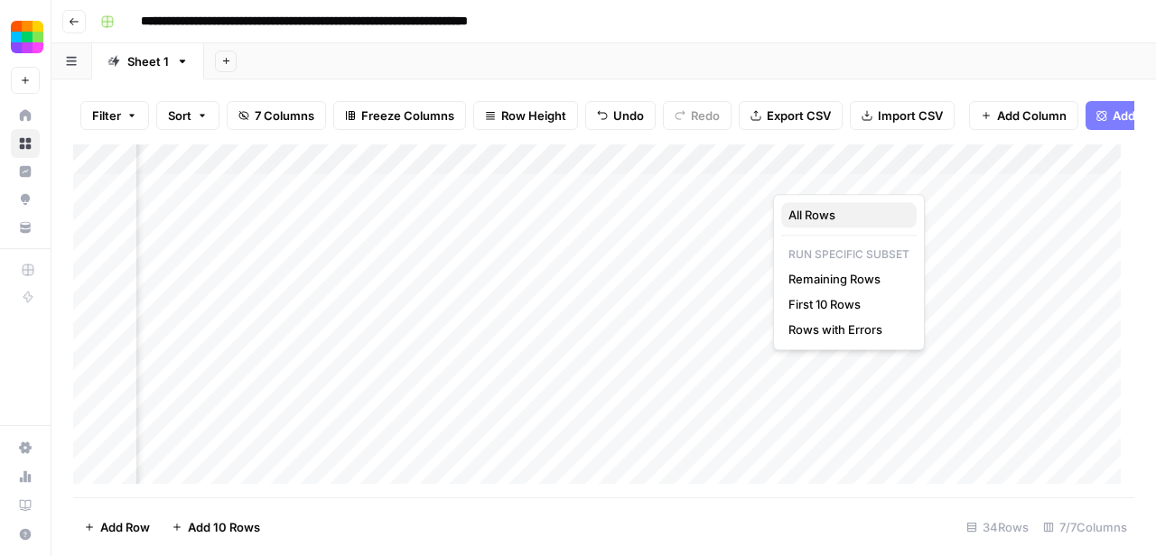
click at [820, 215] on span "All Rows" at bounding box center [845, 215] width 114 height 18
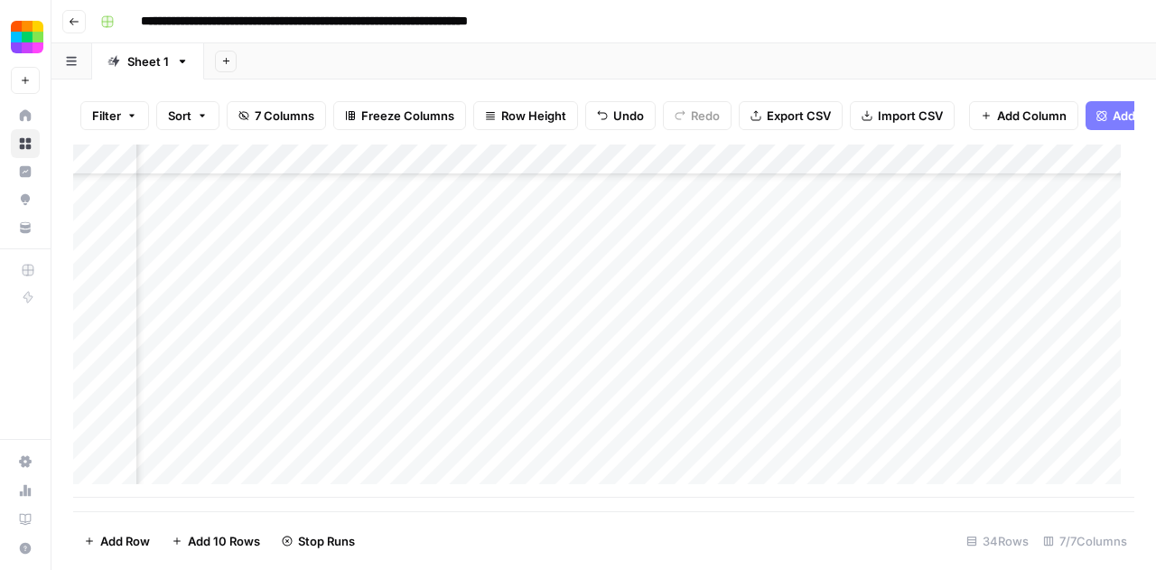
scroll to position [764, 335]
click at [822, 178] on div "Add Column" at bounding box center [603, 320] width 1061 height 353
click at [668, 537] on footer "Add Row Add 10 Rows Stop Runs 34 Rows 7/7 Columns" at bounding box center [603, 540] width 1061 height 59
click at [851, 265] on div "Add Column" at bounding box center [603, 320] width 1061 height 353
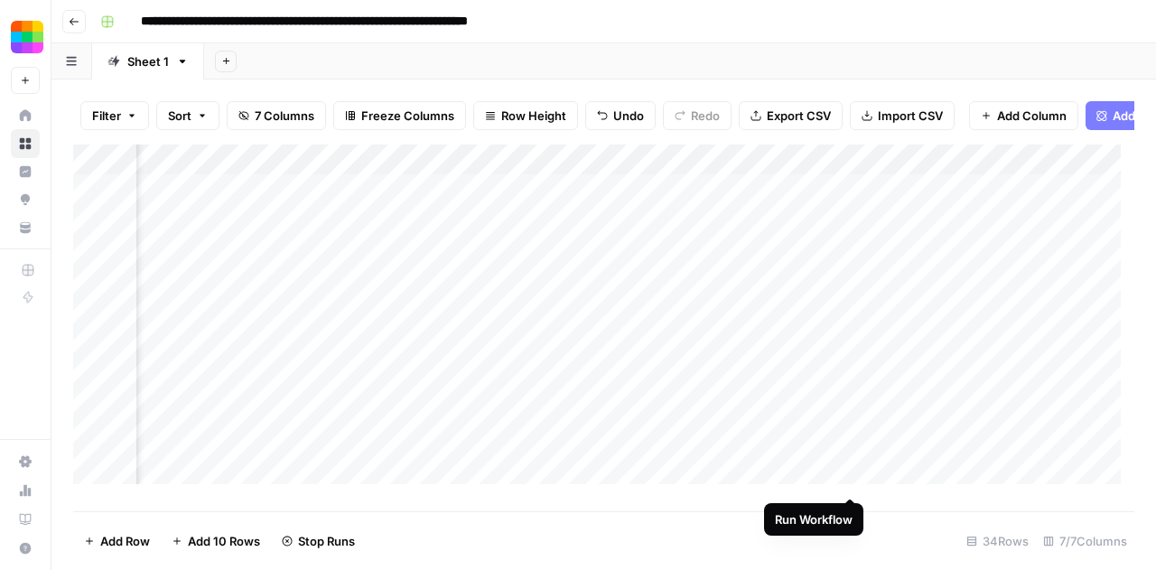
click at [847, 478] on div "Add Column" at bounding box center [603, 320] width 1061 height 353
click at [851, 328] on div "Add Column" at bounding box center [603, 320] width 1061 height 353
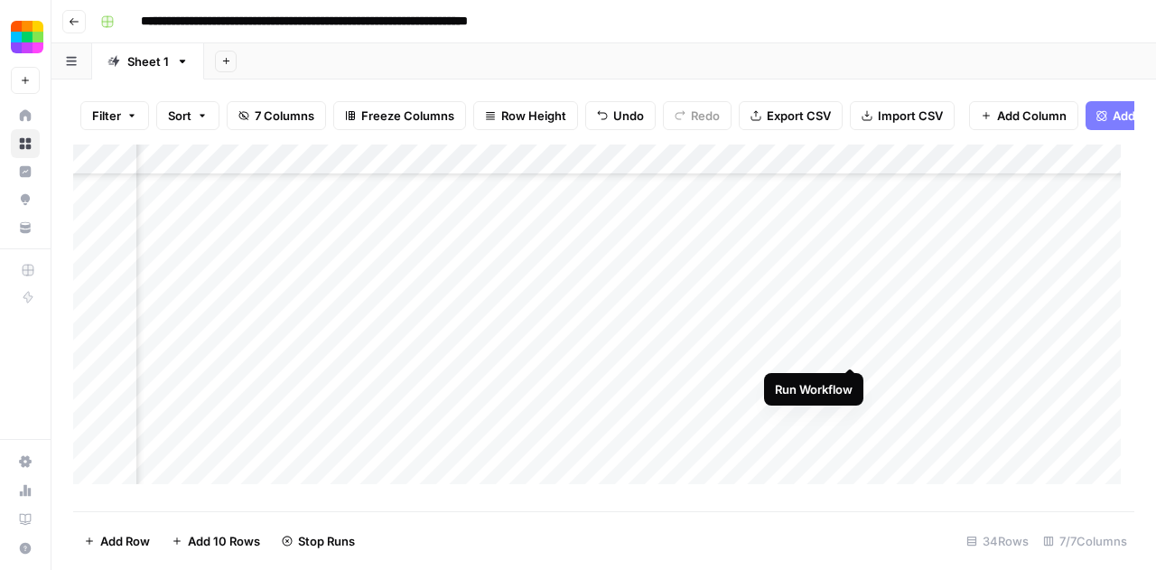
click at [846, 347] on div "Add Column" at bounding box center [603, 320] width 1061 height 353
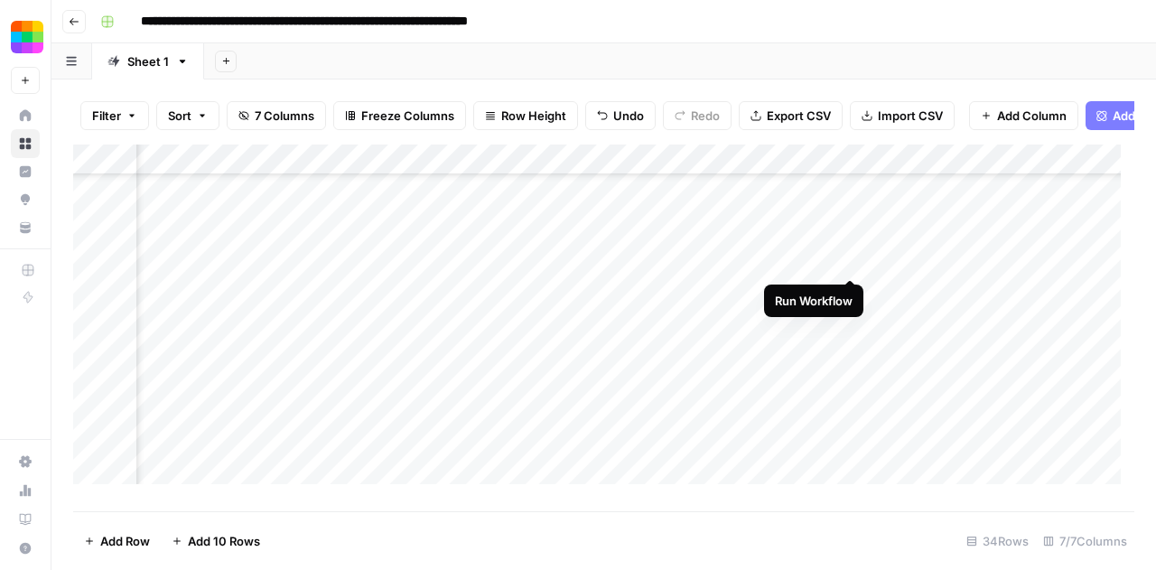
click at [851, 257] on div "Add Column" at bounding box center [603, 320] width 1061 height 353
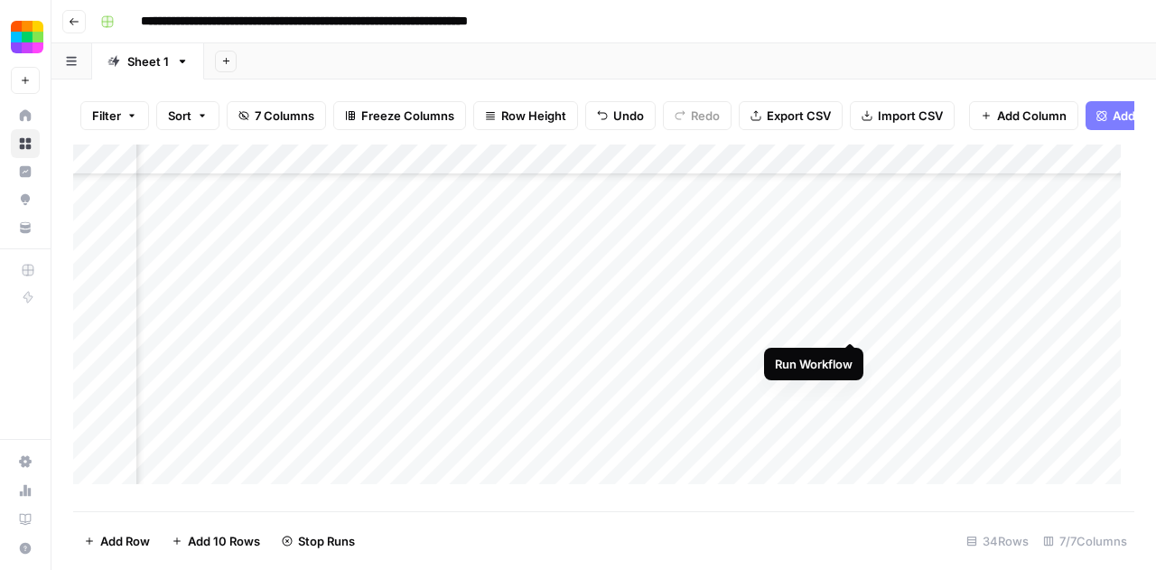
click at [846, 319] on div "Add Column" at bounding box center [603, 320] width 1061 height 353
click at [847, 308] on div "Add Column" at bounding box center [603, 320] width 1061 height 353
click at [851, 335] on div "Add Column" at bounding box center [603, 320] width 1061 height 353
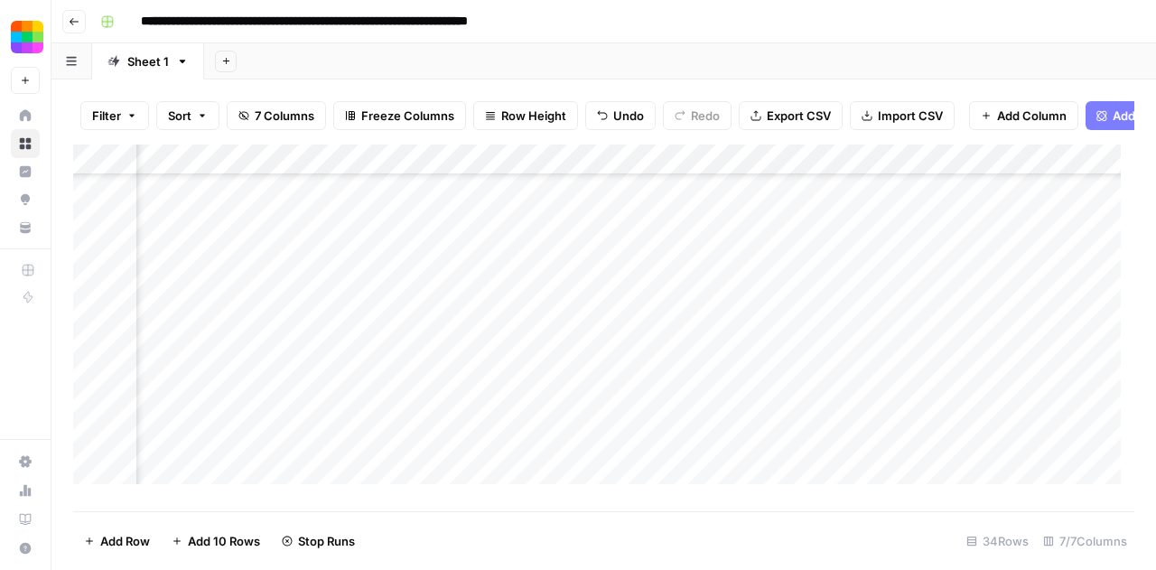
scroll to position [674, 301]
click at [846, 235] on div "Add Column" at bounding box center [603, 320] width 1061 height 353
click at [848, 328] on div "Add Column" at bounding box center [603, 320] width 1061 height 353
click at [847, 296] on div "Add Column" at bounding box center [603, 320] width 1061 height 353
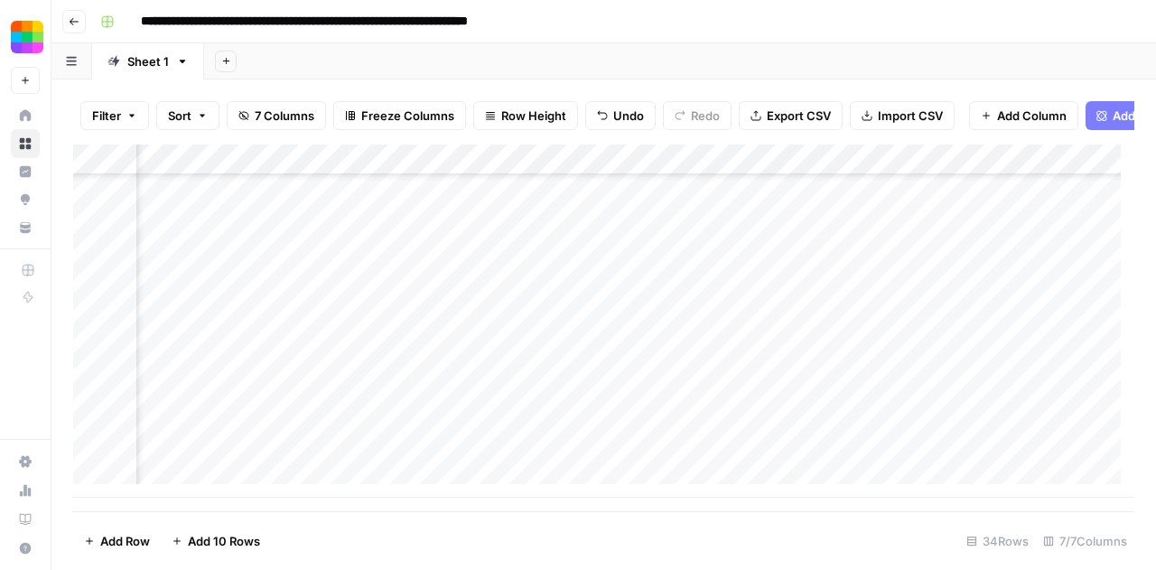
scroll to position [764, 193]
click at [955, 420] on div "Add Column" at bounding box center [603, 320] width 1061 height 353
click at [653, 177] on div "Add Column" at bounding box center [603, 320] width 1061 height 353
click at [667, 527] on footer "Add Row Add 10 Rows 34 Rows 7/7 Columns" at bounding box center [603, 540] width 1061 height 59
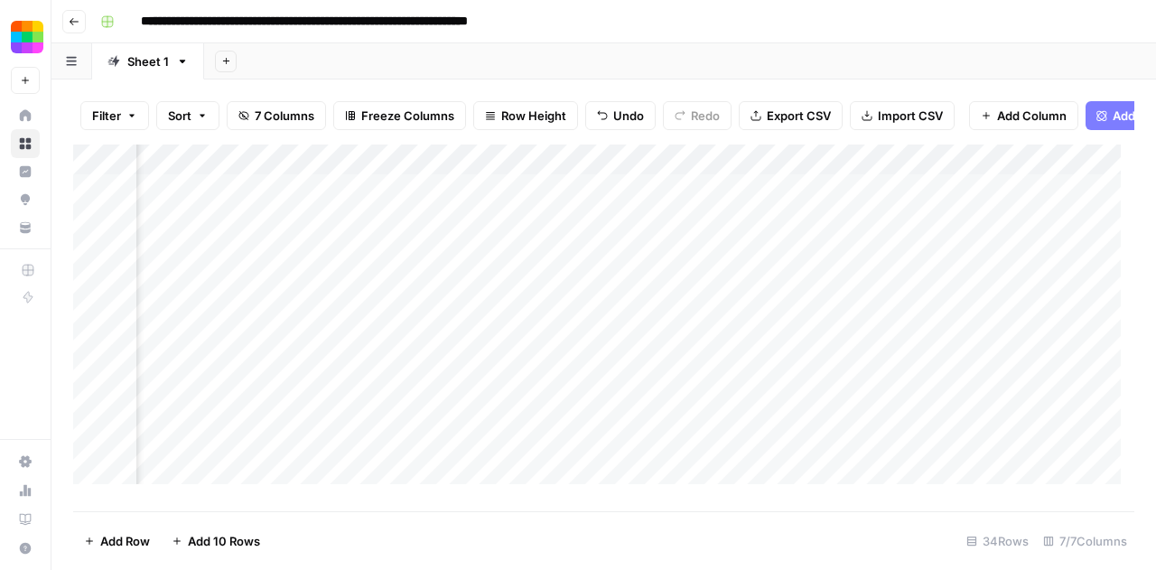
scroll to position [0, 580]
click at [663, 204] on div "Add Column" at bounding box center [603, 320] width 1061 height 353
click at [665, 200] on div "Add Column" at bounding box center [603, 320] width 1061 height 353
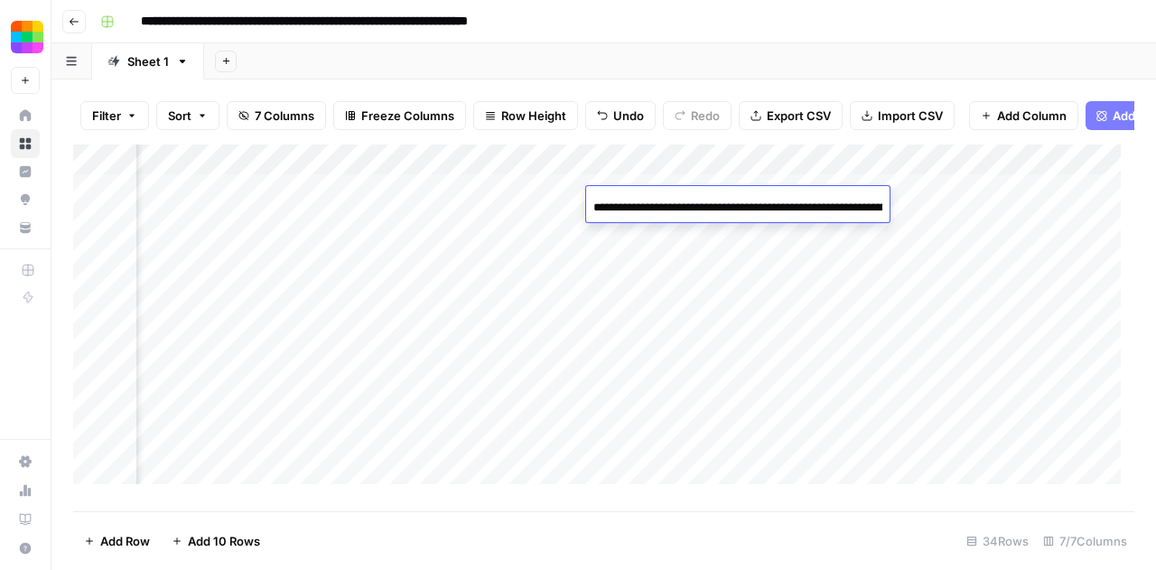
scroll to position [0, 265]
click at [665, 200] on input "**********" at bounding box center [737, 208] width 289 height 22
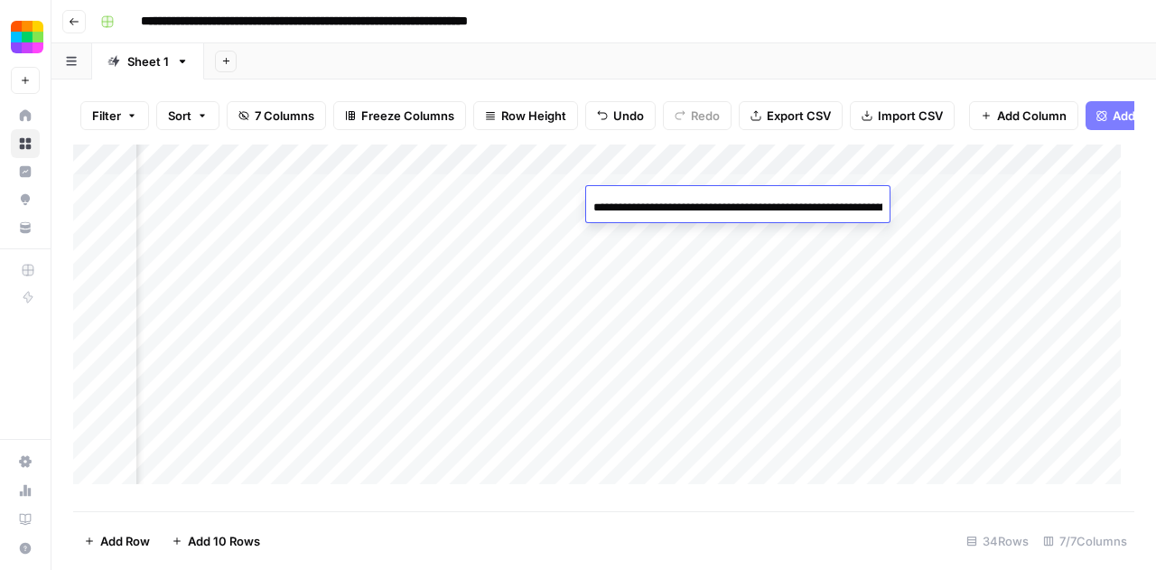
click at [729, 234] on div "Add Column" at bounding box center [603, 320] width 1061 height 353
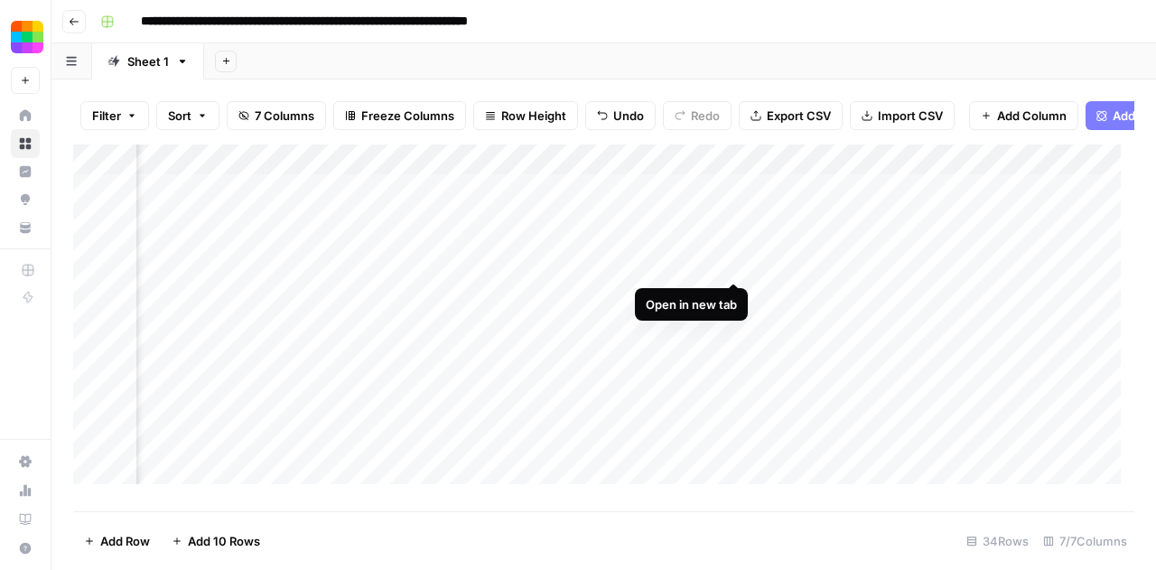
click at [730, 260] on div "Add Column" at bounding box center [603, 320] width 1061 height 353
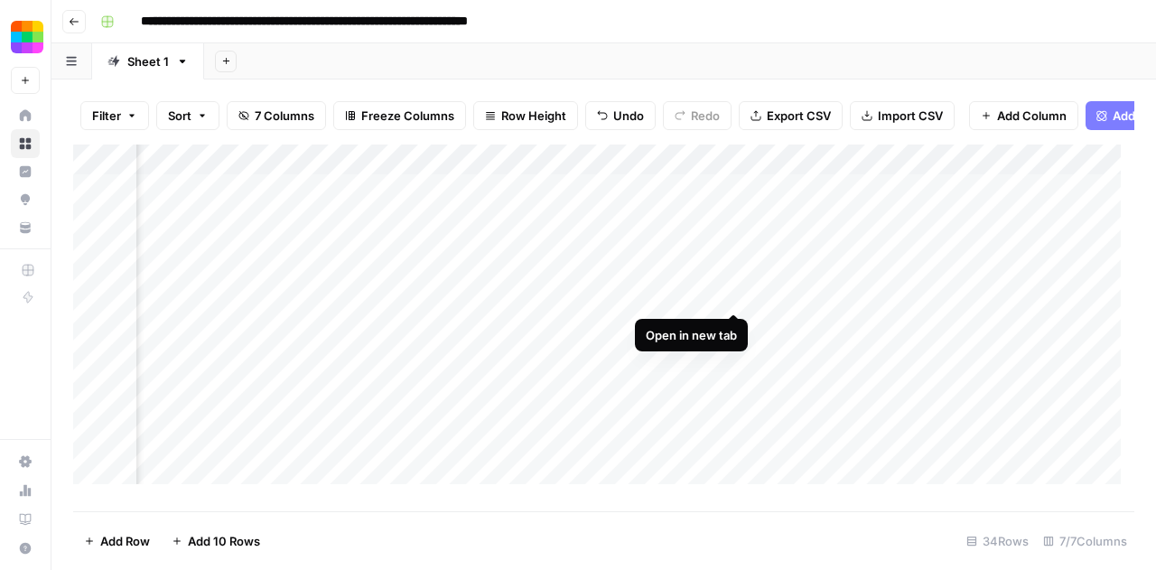
click at [732, 293] on div "Add Column" at bounding box center [603, 320] width 1061 height 353
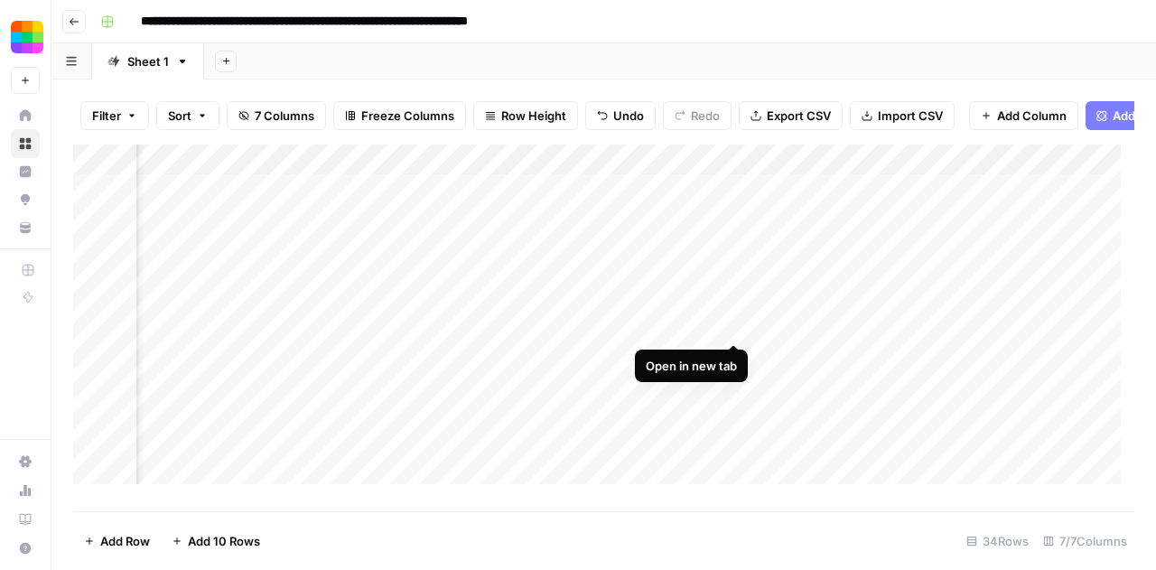
click at [730, 326] on div "Add Column" at bounding box center [603, 320] width 1061 height 353
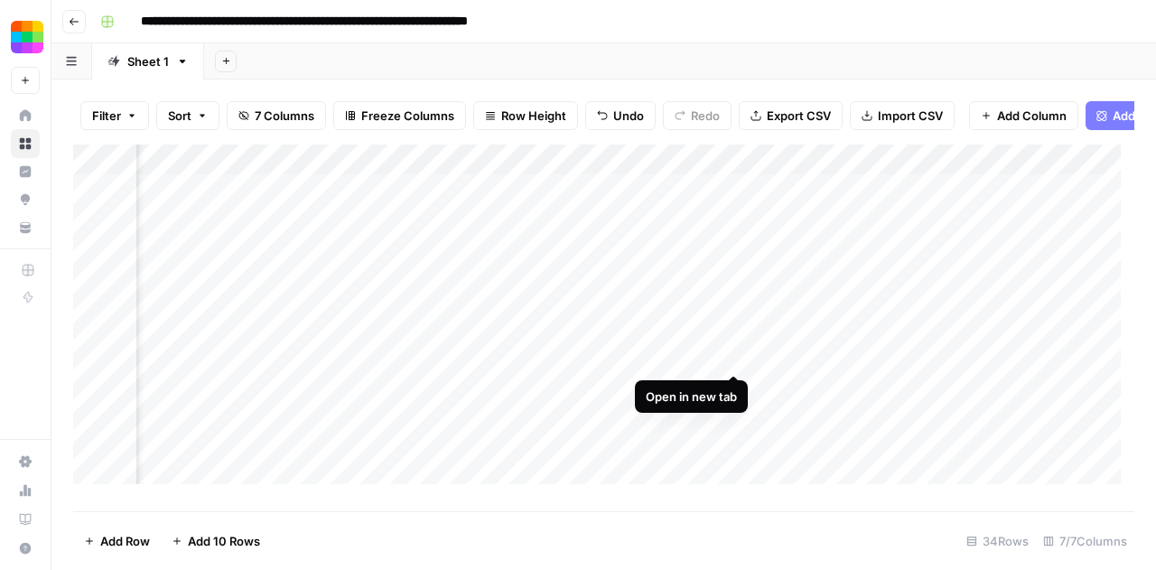
click at [735, 355] on div "Add Column" at bounding box center [603, 320] width 1061 height 353
click at [733, 384] on div "Add Column" at bounding box center [603, 320] width 1061 height 353
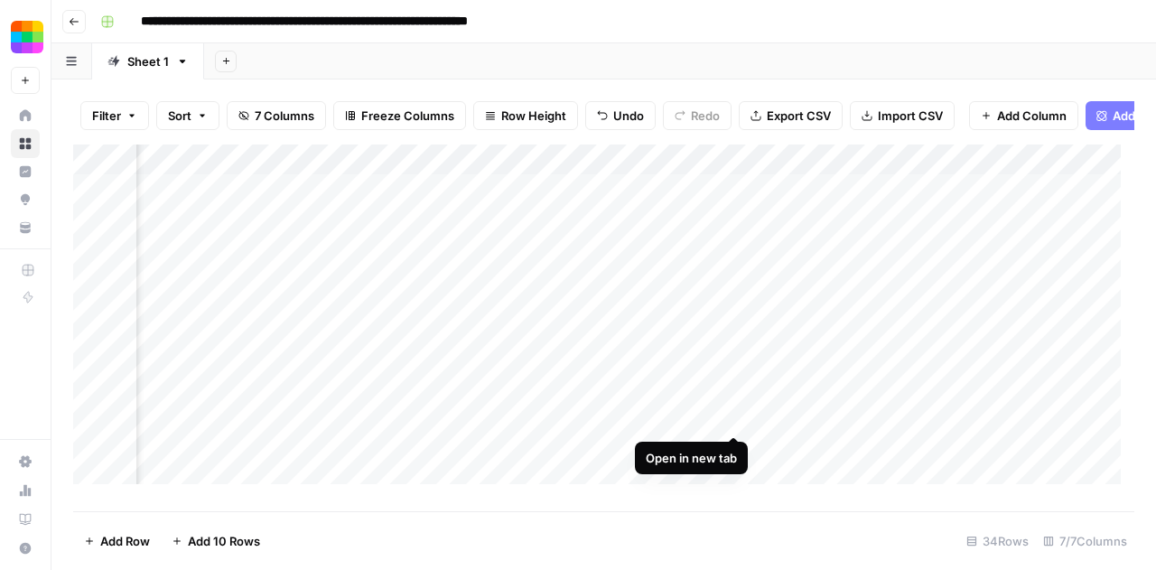
click at [734, 414] on div "Add Column" at bounding box center [603, 320] width 1061 height 353
click at [734, 448] on div "Add Column" at bounding box center [603, 320] width 1061 height 353
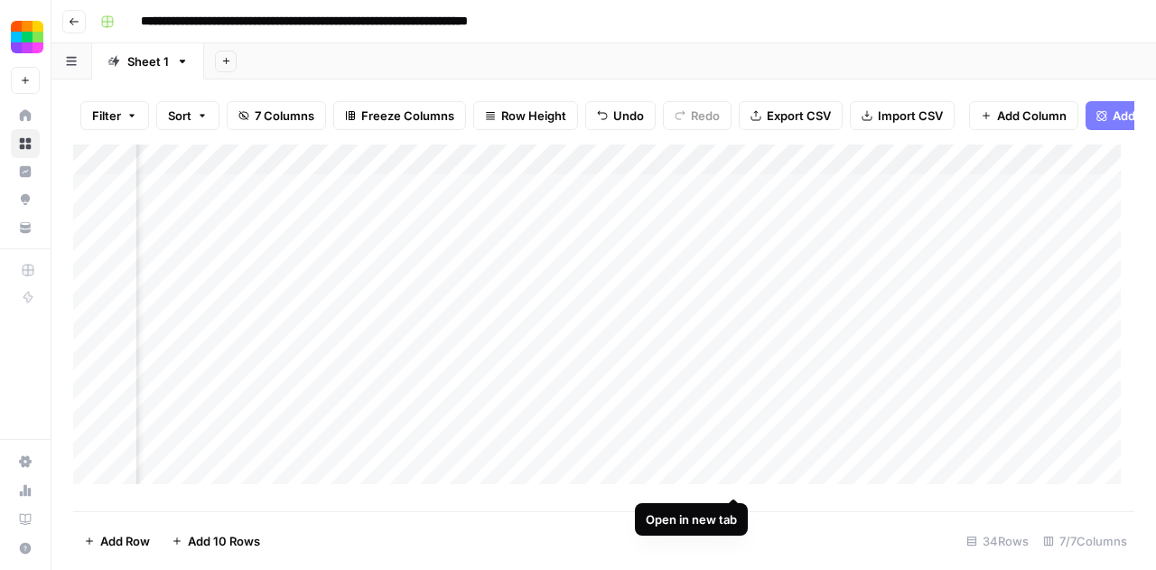
click at [730, 479] on div "Add Column" at bounding box center [603, 320] width 1061 height 353
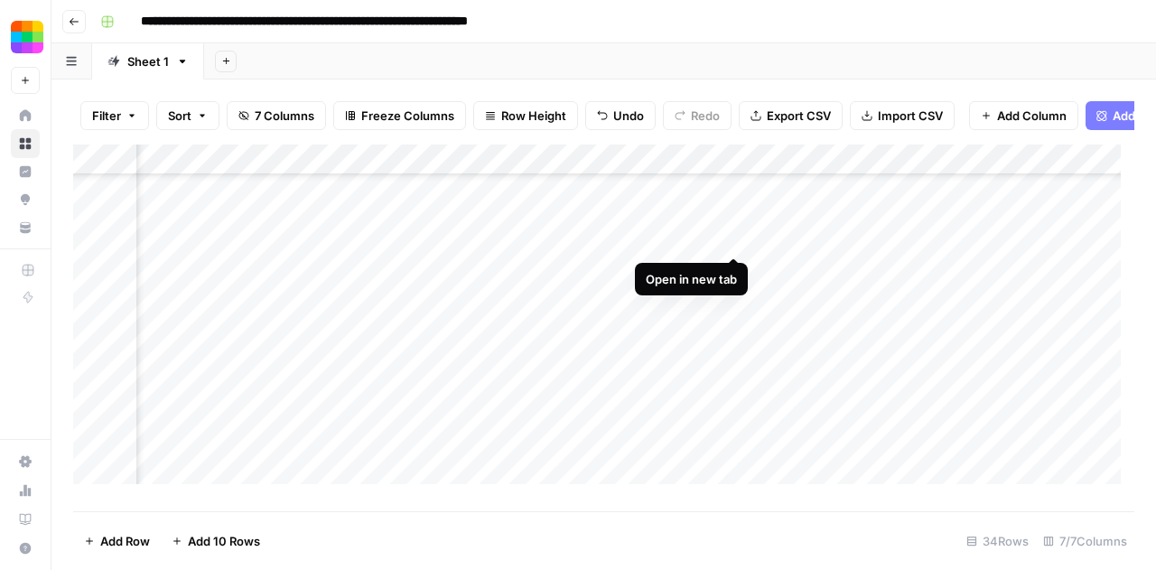
click at [730, 236] on div "Add Column" at bounding box center [603, 320] width 1061 height 353
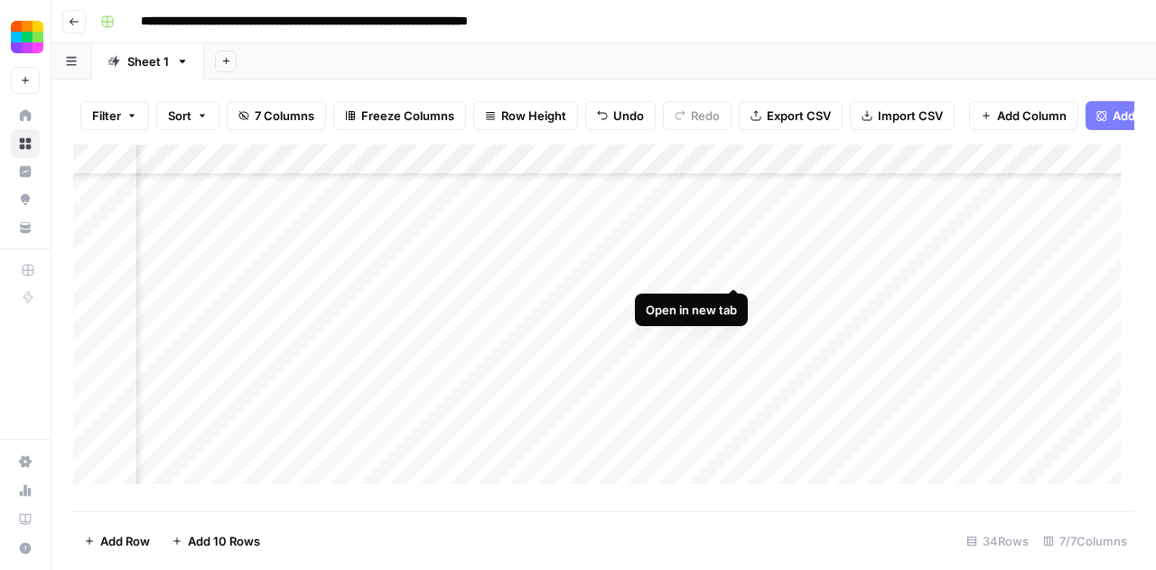
click at [731, 268] on div "Add Column" at bounding box center [603, 320] width 1061 height 353
click at [731, 293] on div "Add Column" at bounding box center [603, 320] width 1061 height 353
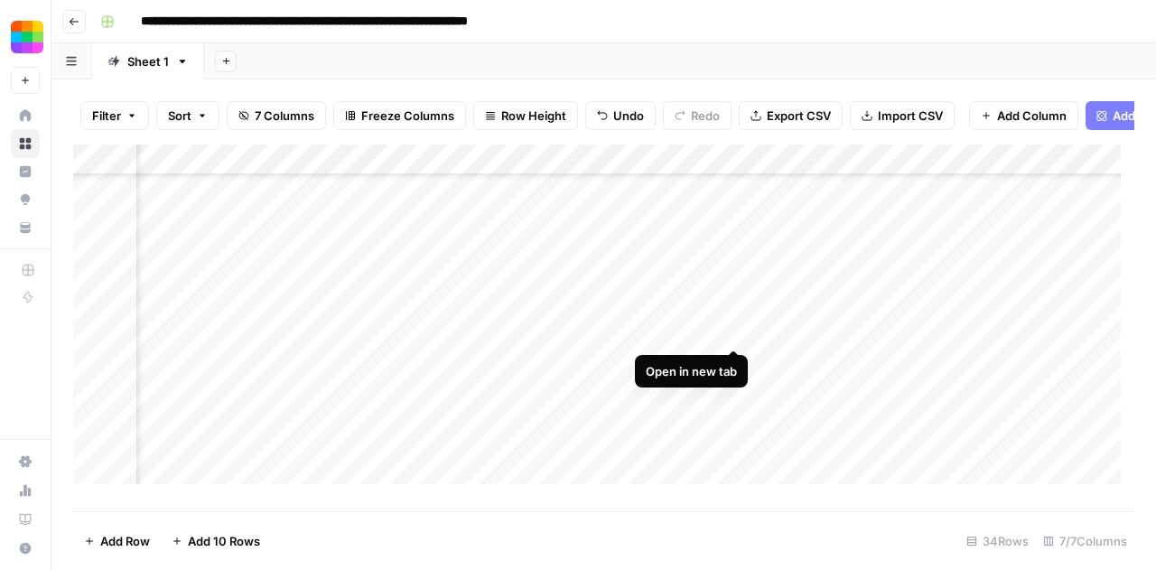
click at [731, 326] on div "Add Column" at bounding box center [603, 320] width 1061 height 353
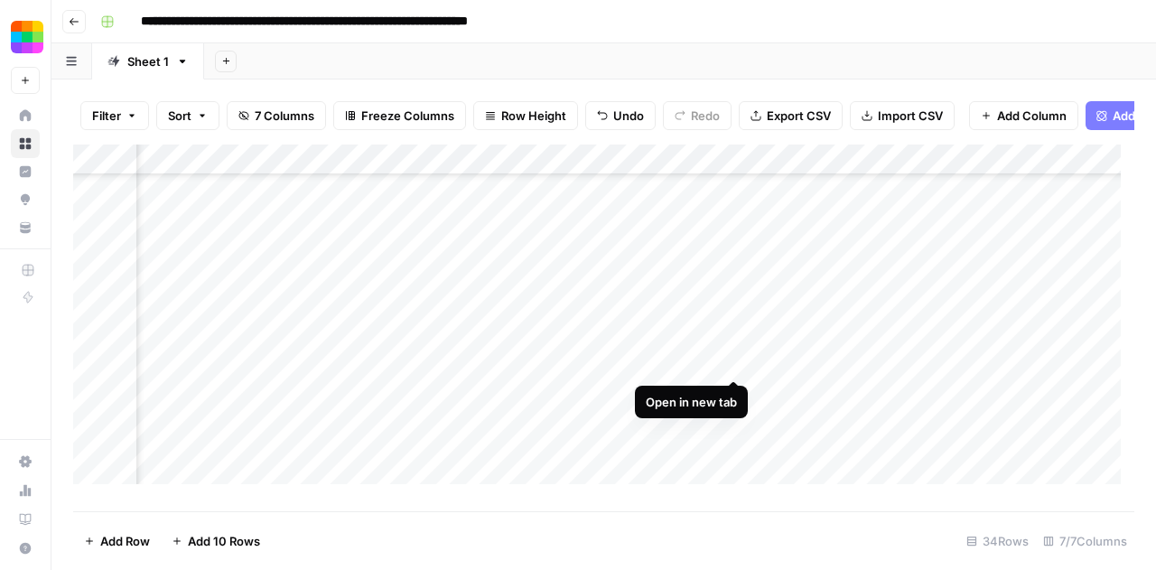
click at [737, 358] on div "Add Column" at bounding box center [603, 320] width 1061 height 353
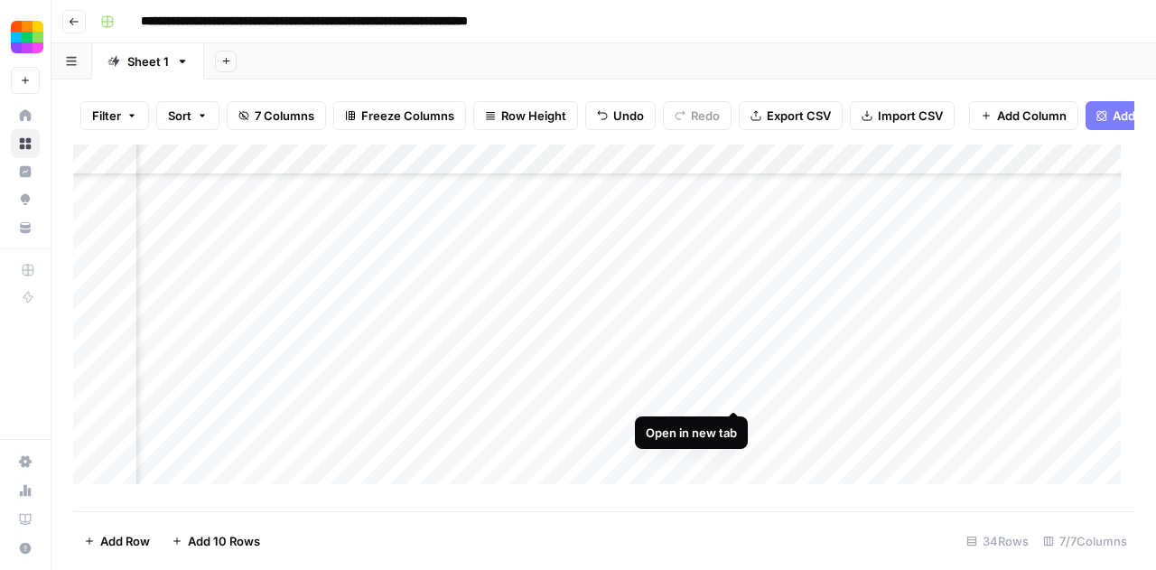
click at [735, 389] on div "Add Column" at bounding box center [603, 320] width 1061 height 353
click at [737, 423] on div "Add Column" at bounding box center [603, 320] width 1061 height 353
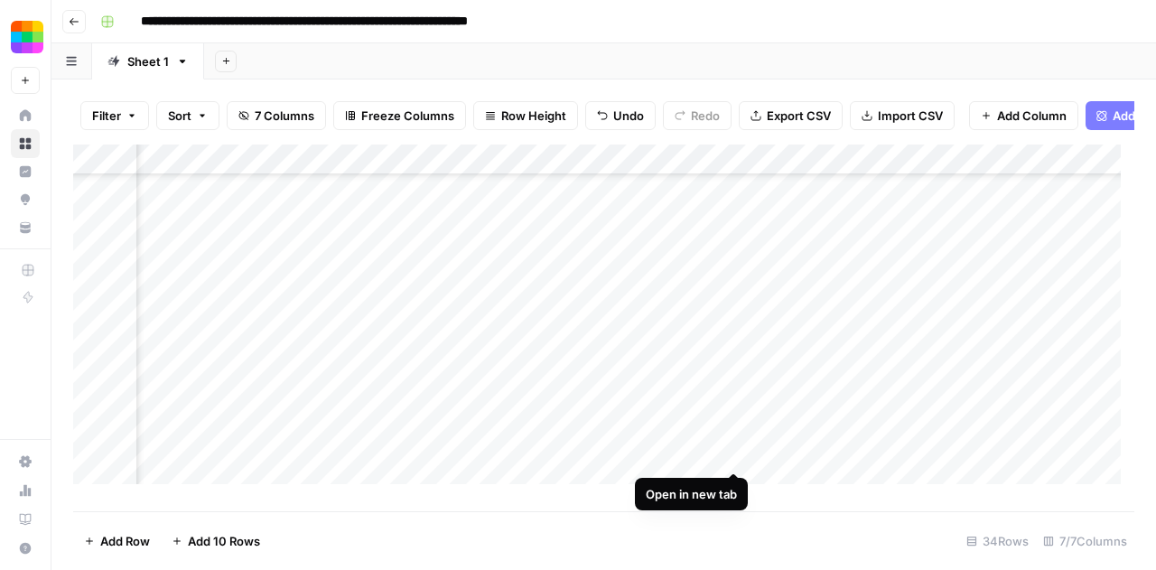
click at [737, 452] on div "Add Column" at bounding box center [603, 320] width 1061 height 353
click at [730, 483] on div "Add Column" at bounding box center [603, 320] width 1061 height 353
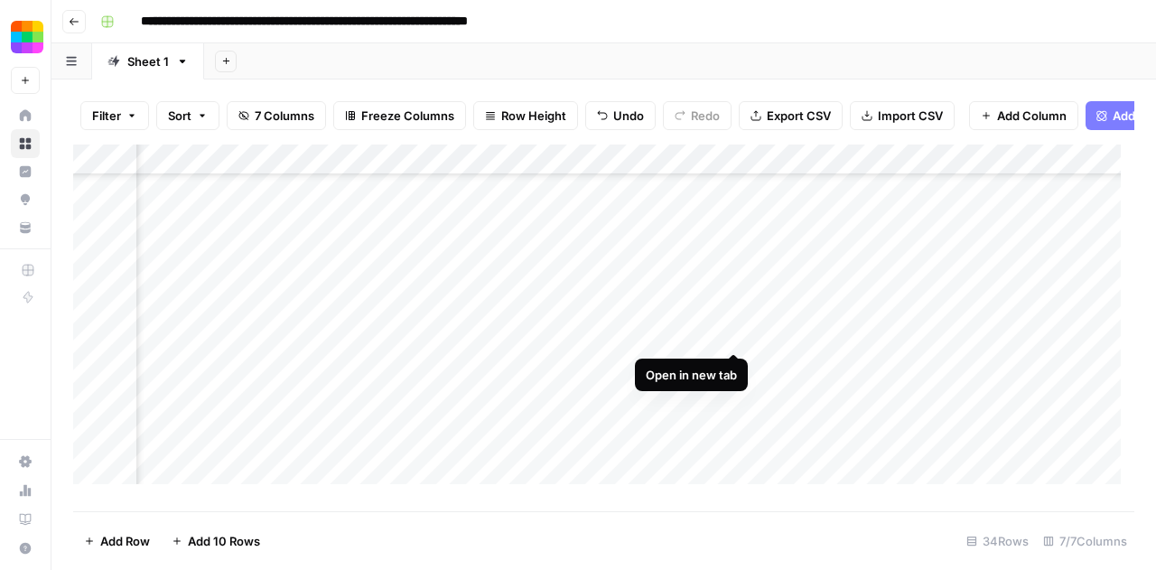
click at [737, 332] on div "Add Column" at bounding box center [603, 320] width 1061 height 353
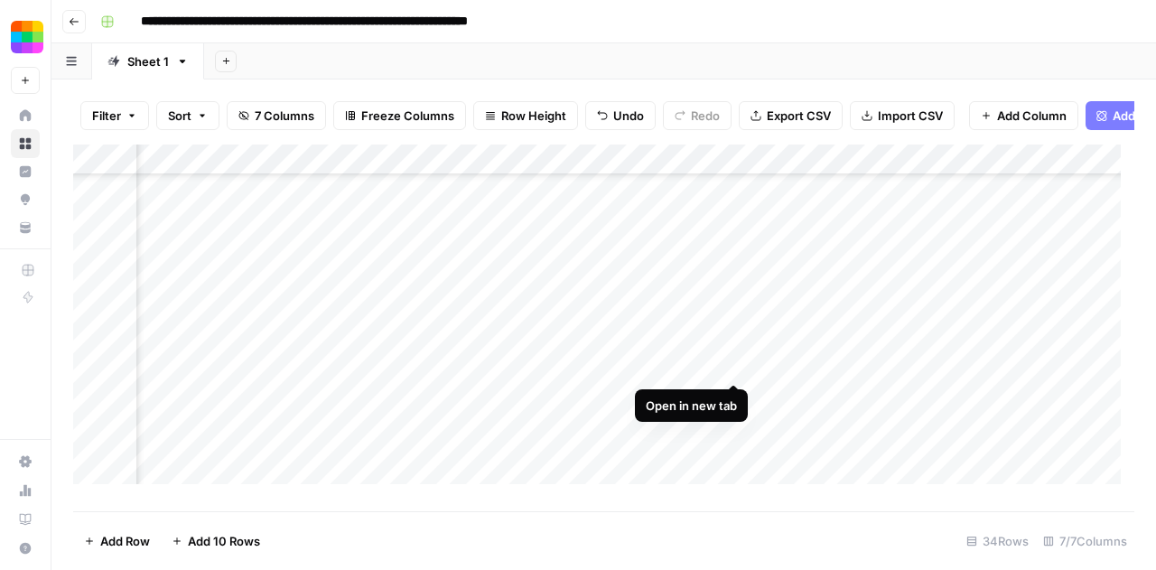
click at [739, 362] on div "Add Column" at bounding box center [603, 320] width 1061 height 353
click at [731, 393] on div "Add Column" at bounding box center [603, 320] width 1061 height 353
click at [730, 425] on div "Add Column" at bounding box center [603, 320] width 1061 height 353
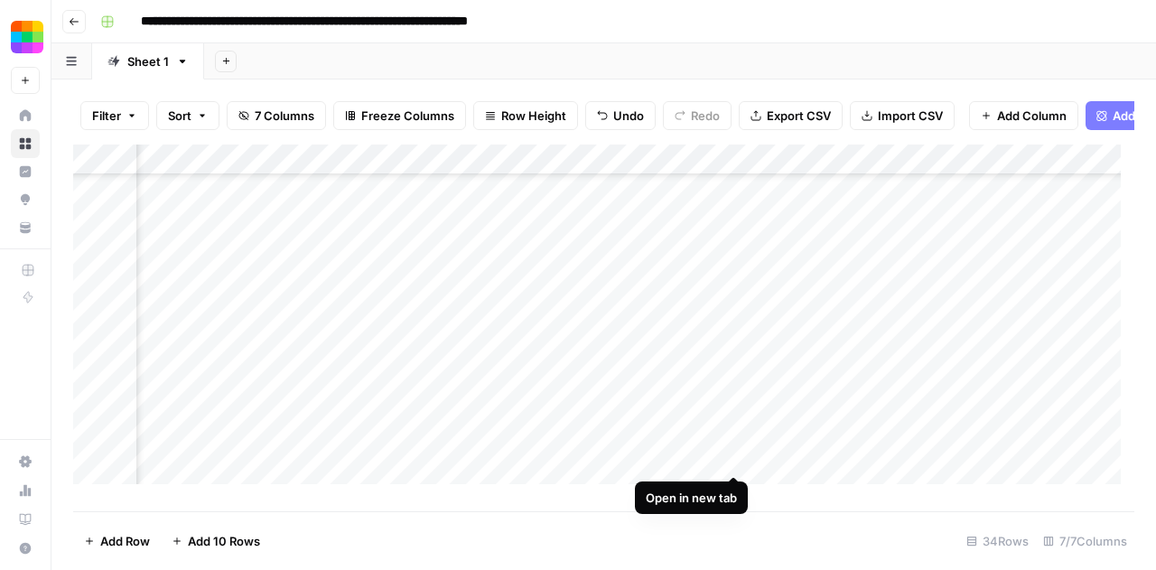
click at [733, 452] on div "Add Column" at bounding box center [603, 320] width 1061 height 353
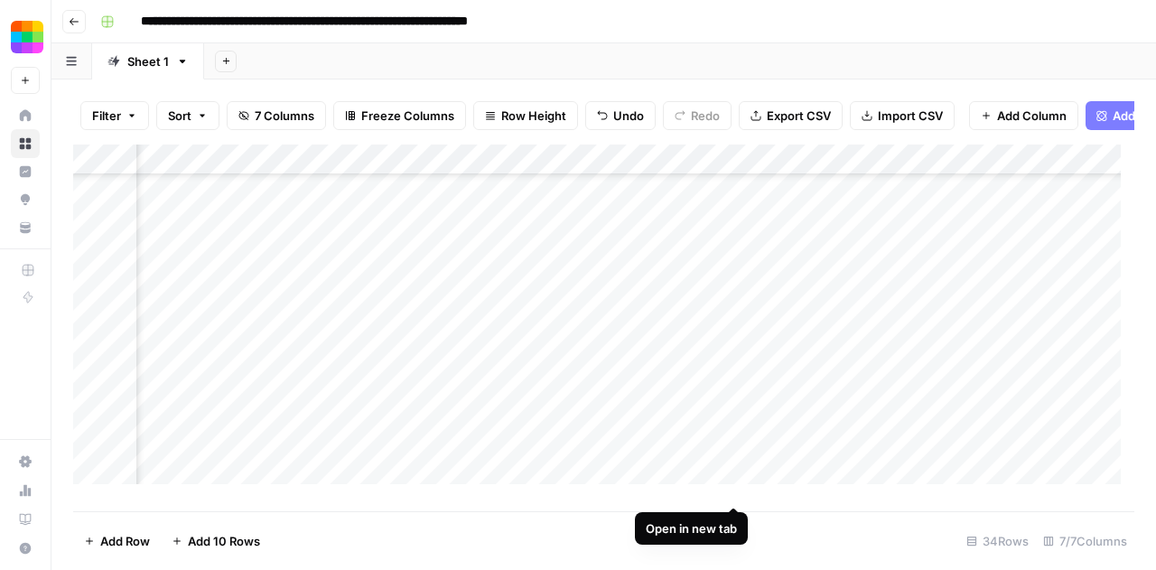
click at [732, 484] on div "Add Column" at bounding box center [603, 320] width 1061 height 353
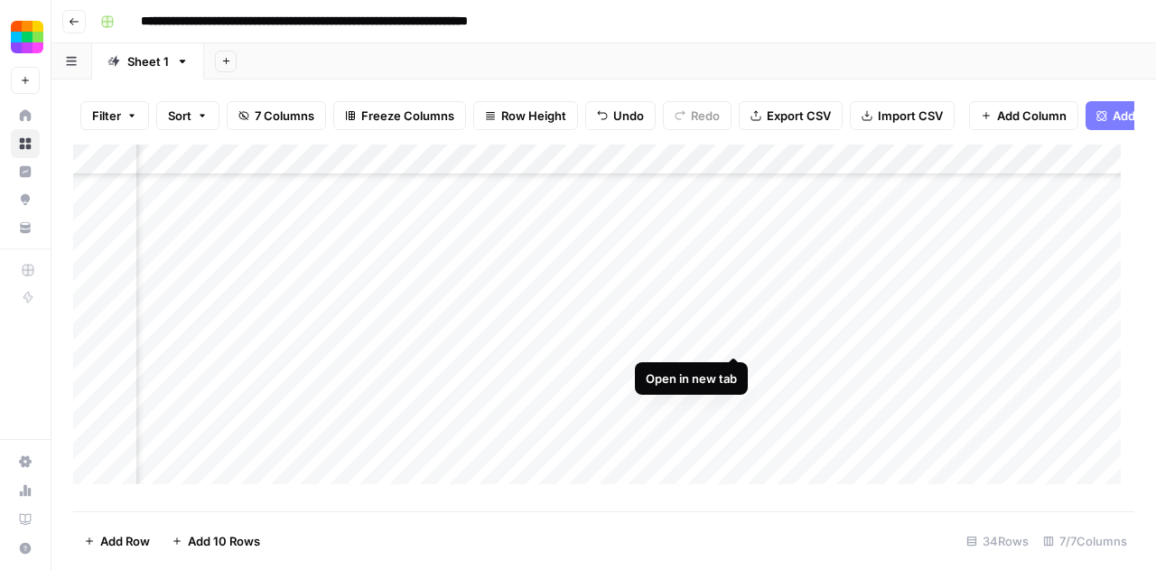
click at [735, 336] on div "Add Column" at bounding box center [603, 320] width 1061 height 353
click at [735, 367] on div "Add Column" at bounding box center [603, 320] width 1061 height 353
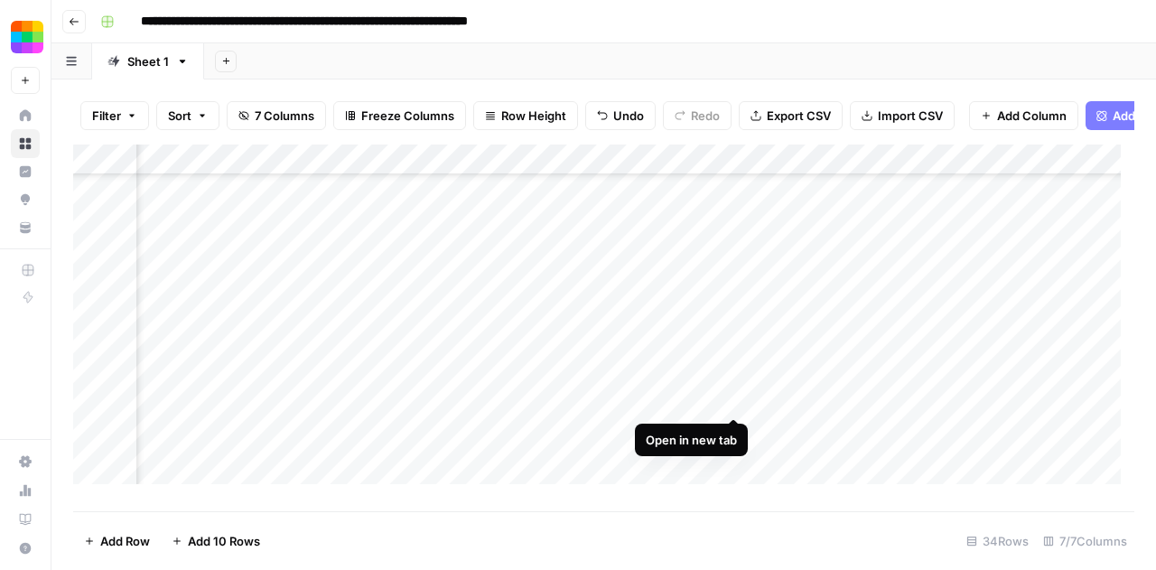
click at [727, 398] on div "Add Column" at bounding box center [603, 320] width 1061 height 353
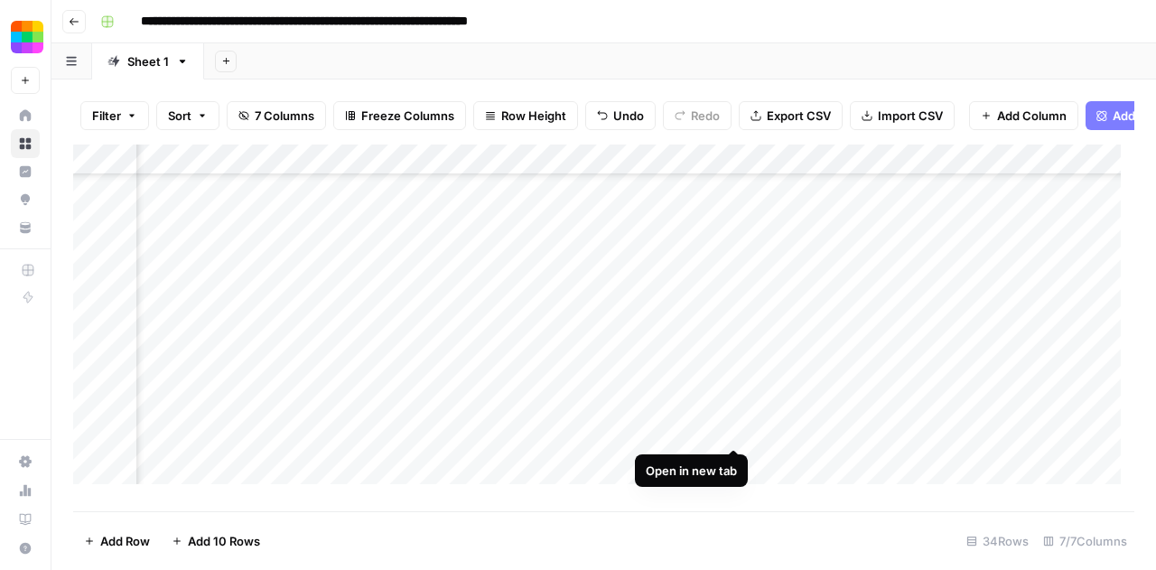
click at [730, 427] on div "Add Column" at bounding box center [603, 320] width 1061 height 353
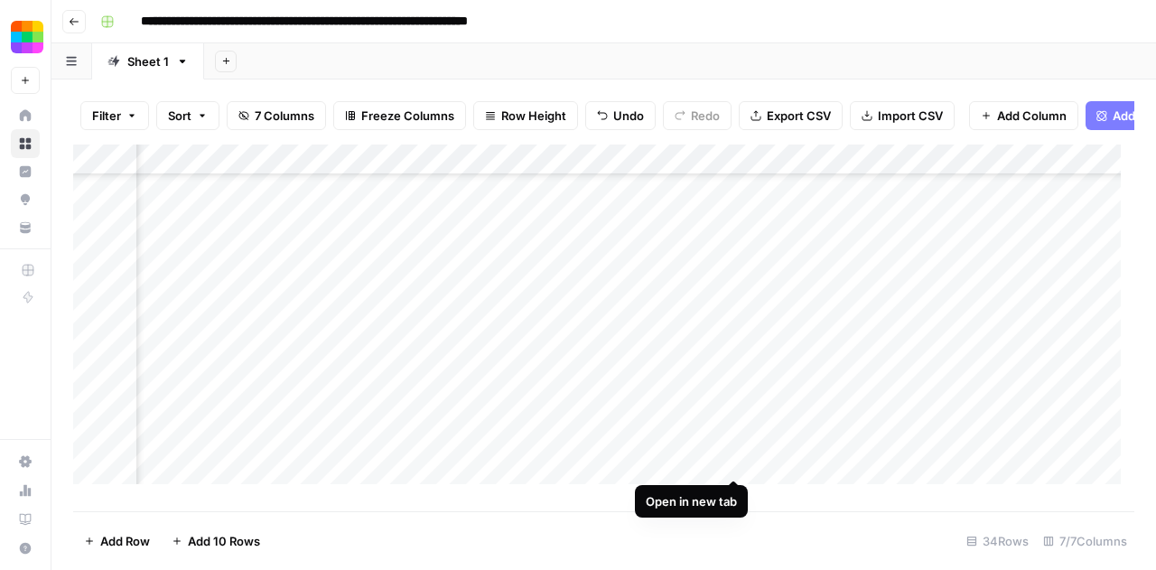
click at [730, 460] on div "Add Column" at bounding box center [603, 320] width 1061 height 353
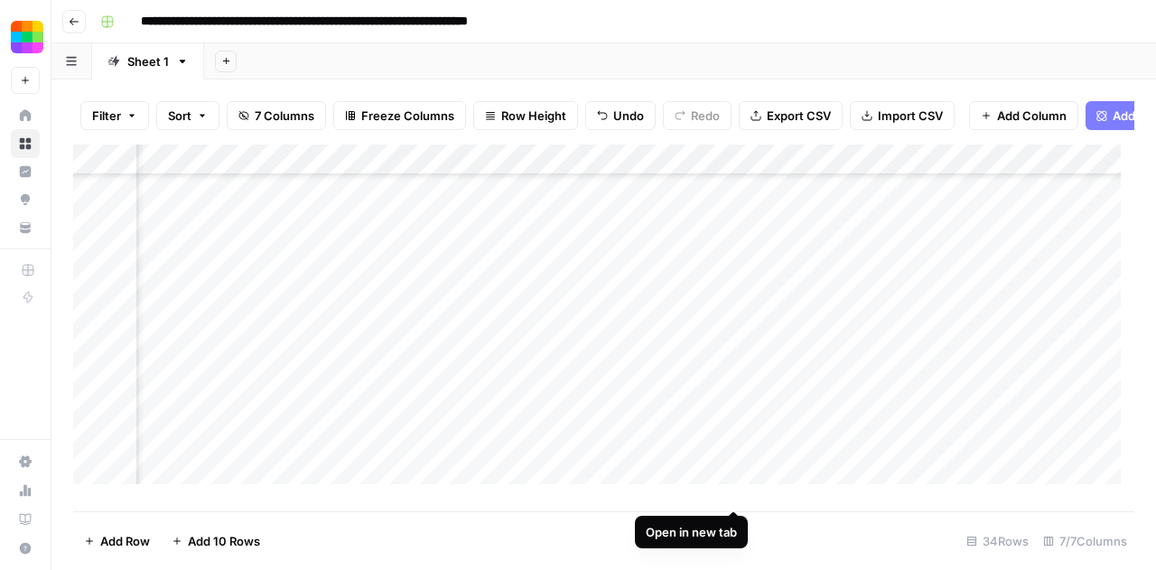
click at [731, 485] on div "Add Column" at bounding box center [603, 320] width 1061 height 353
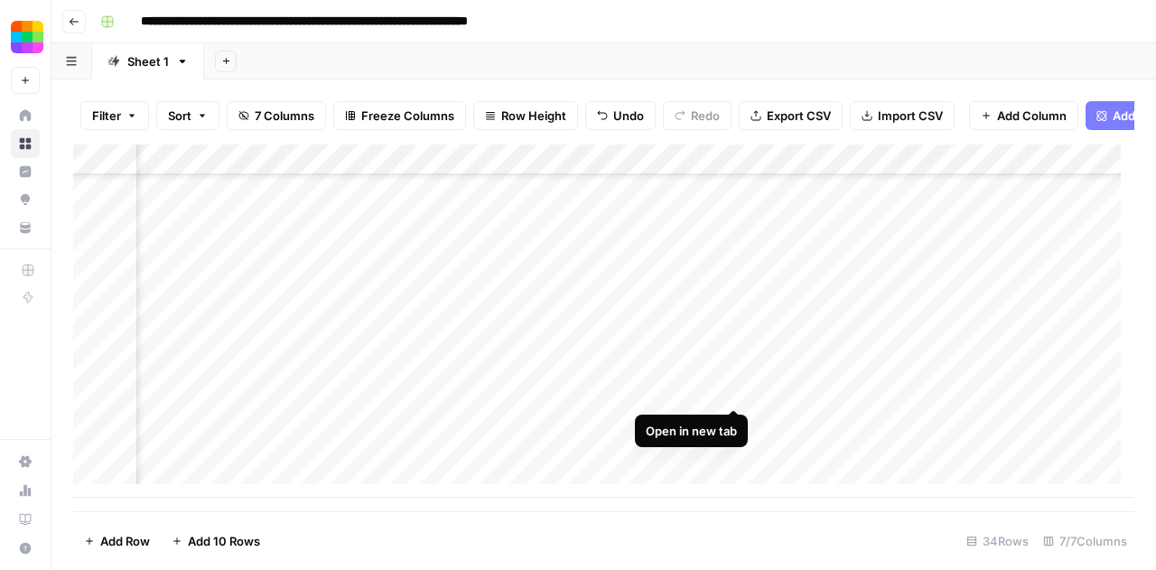
click at [733, 386] on div "Add Column" at bounding box center [603, 320] width 1061 height 353
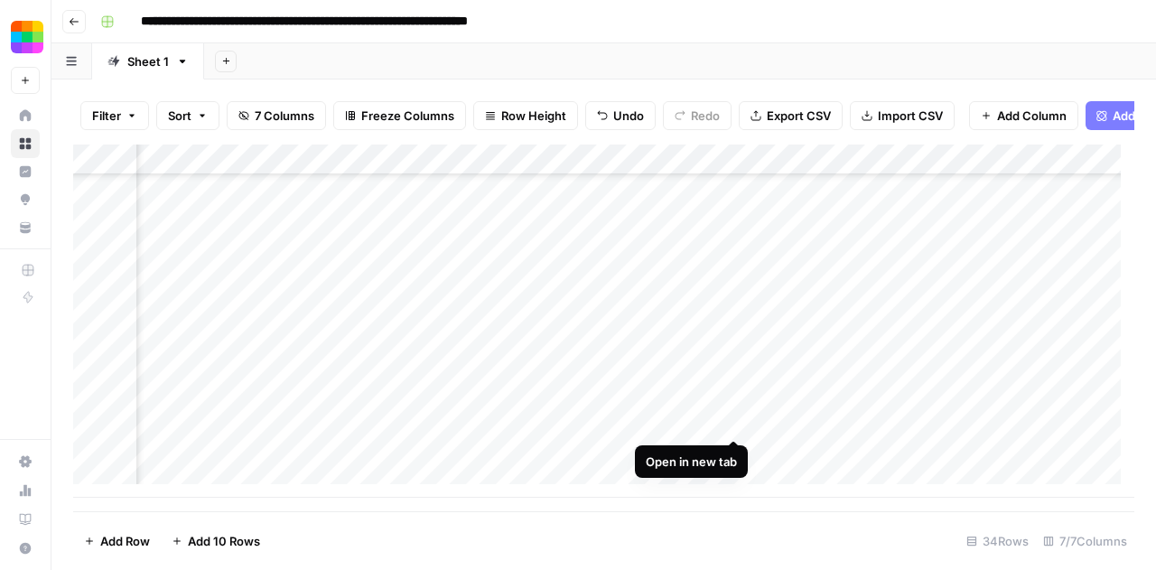
click at [739, 420] on div "Add Column" at bounding box center [603, 320] width 1061 height 353
click at [728, 451] on div "Add Column" at bounding box center [603, 320] width 1061 height 353
click at [578, 490] on div "Add Column" at bounding box center [603, 320] width 1061 height 353
